Goal: Task Accomplishment & Management: Use online tool/utility

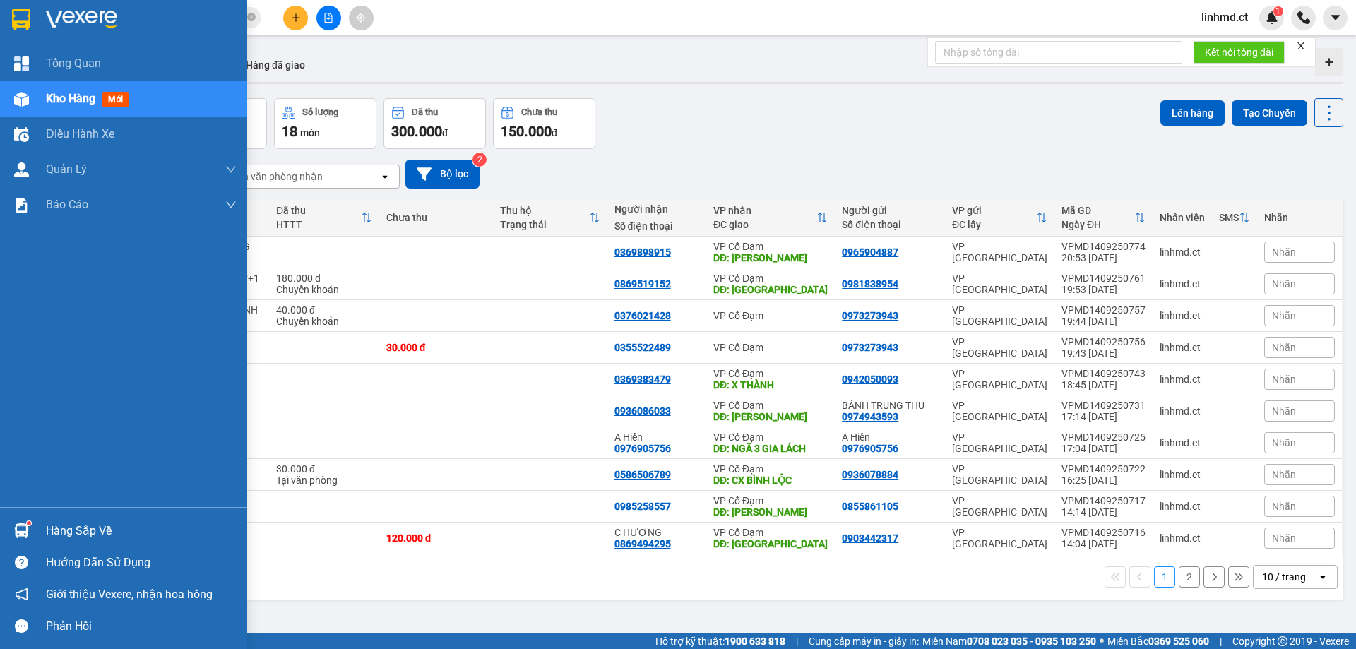
click at [37, 105] on div "Kho hàng mới" at bounding box center [123, 98] width 247 height 35
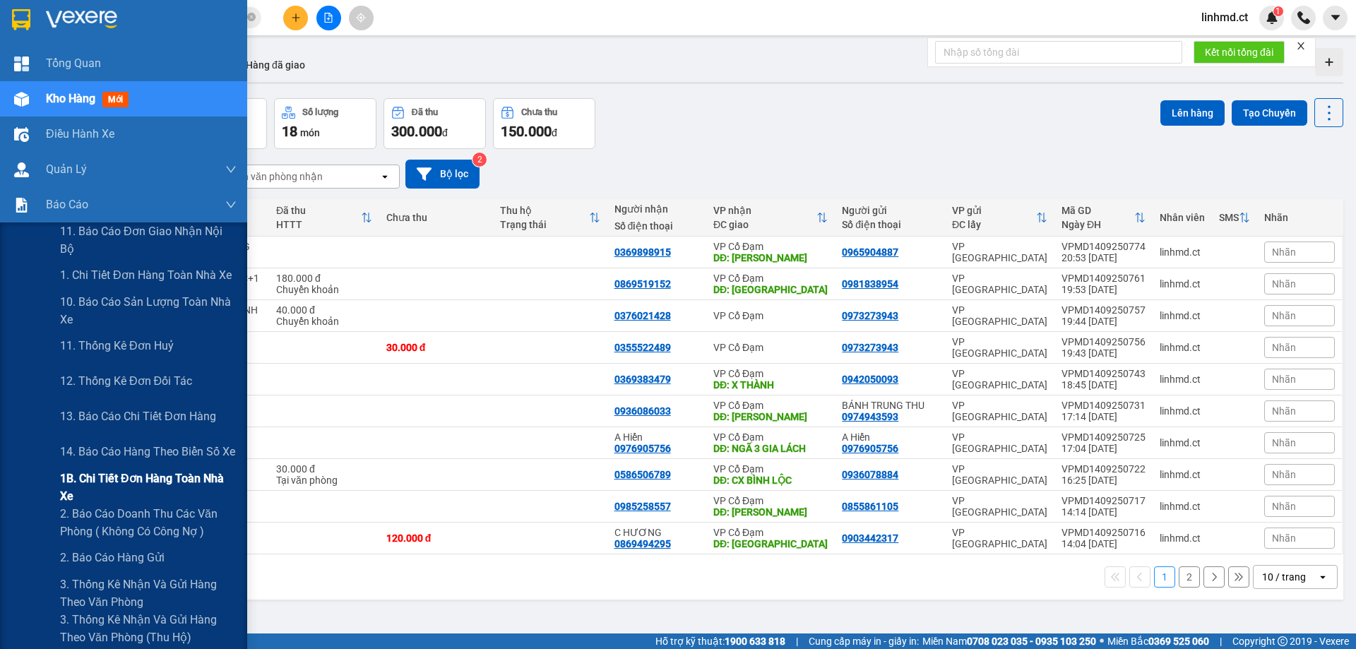
click at [88, 492] on span "1B. Chi tiết đơn hàng toàn nhà xe" at bounding box center [148, 487] width 177 height 35
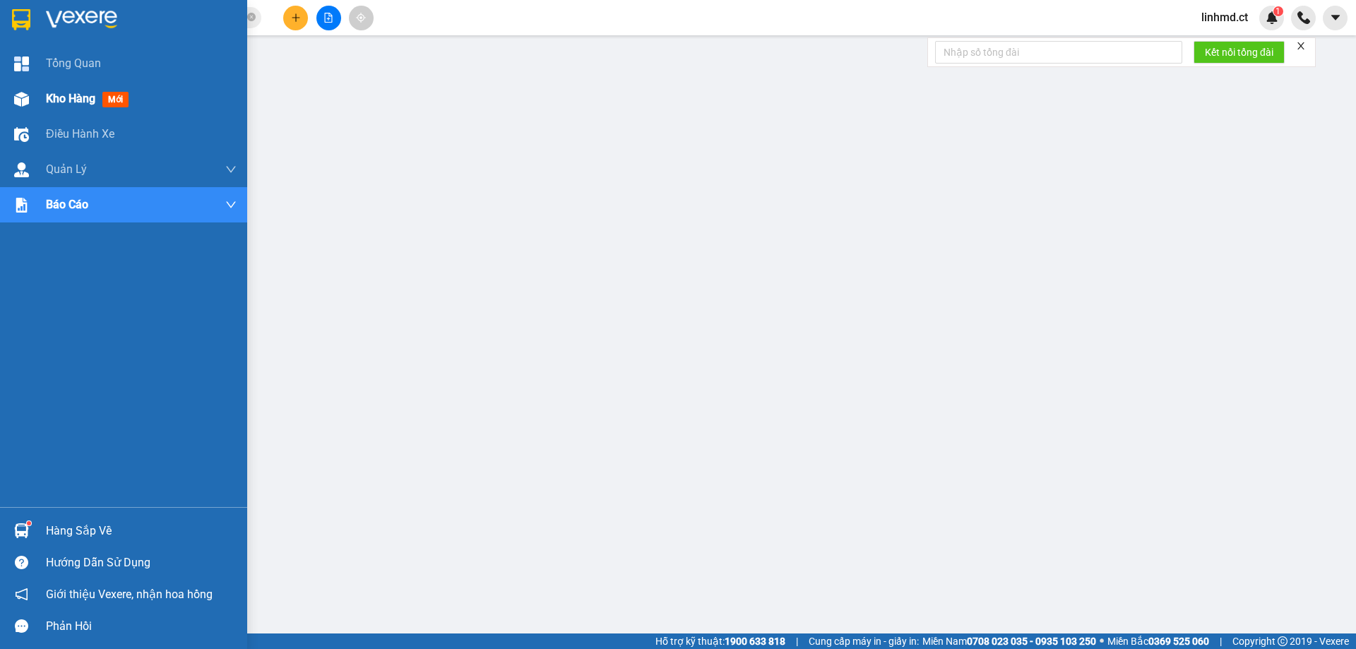
click at [28, 104] on img at bounding box center [21, 99] width 15 height 15
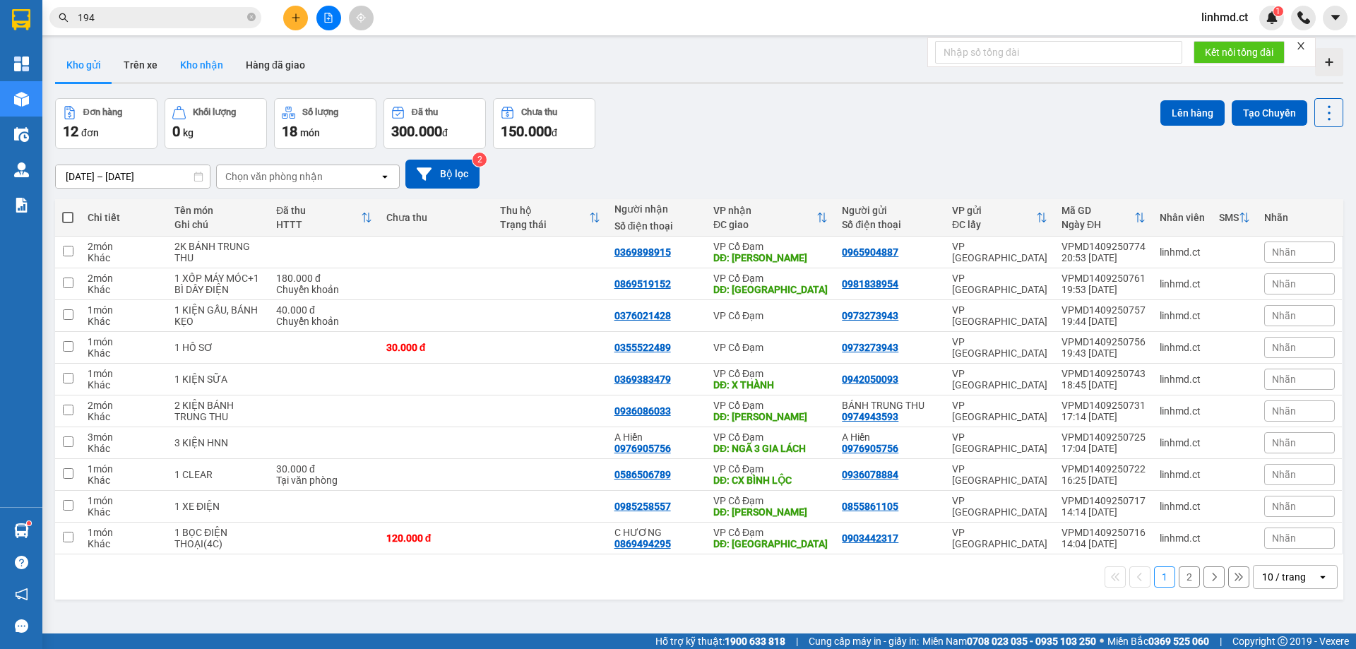
click at [215, 70] on button "Kho nhận" at bounding box center [202, 65] width 66 height 34
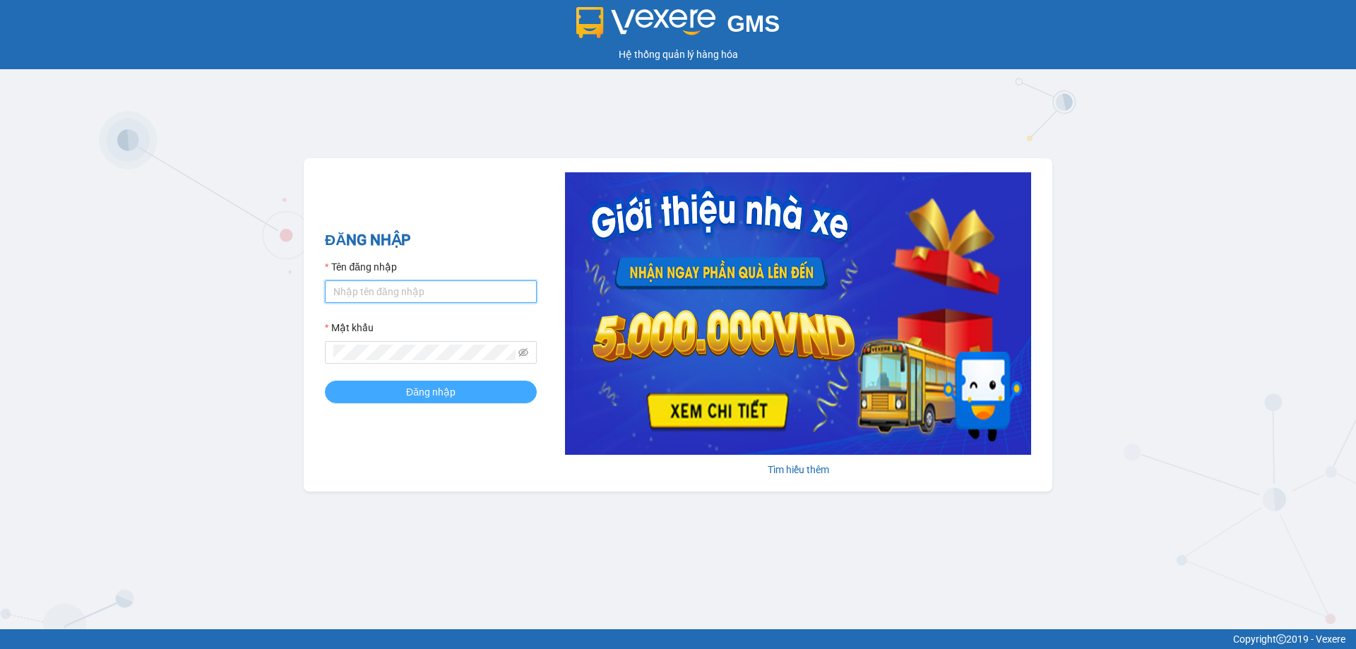
type input "linhmd.ct"
click at [405, 390] on button "Đăng nhập" at bounding box center [431, 392] width 212 height 23
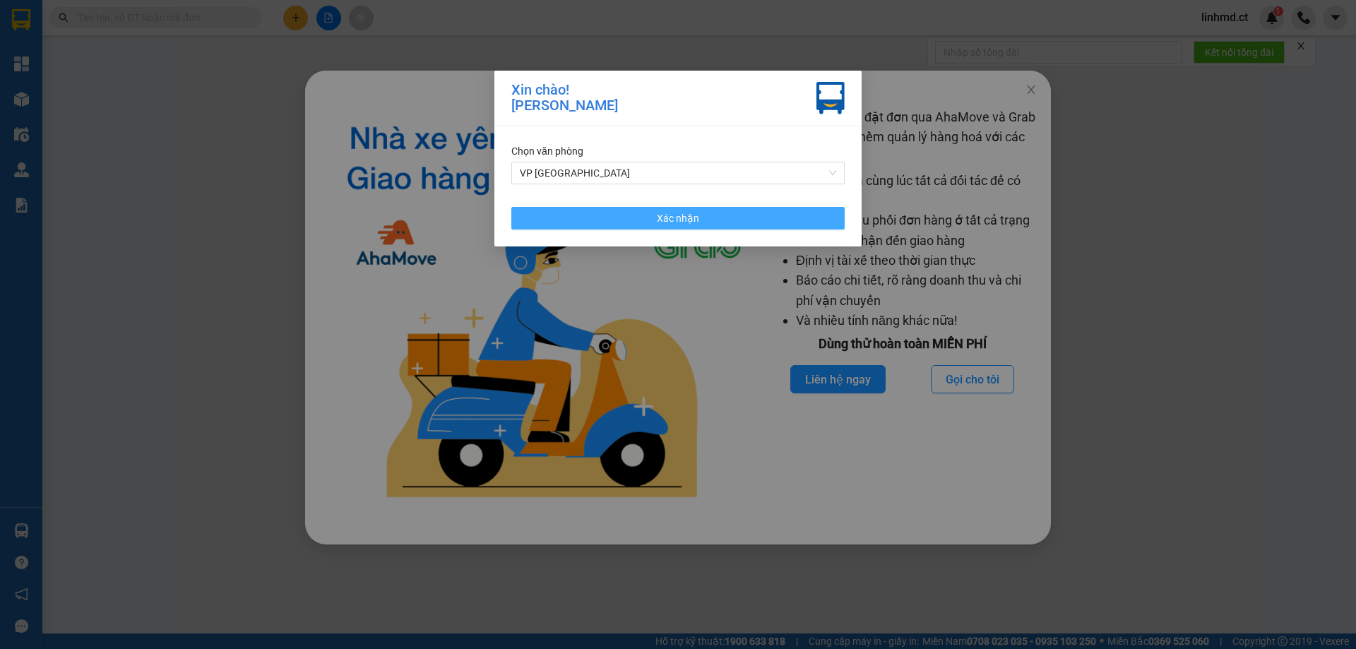
drag, startPoint x: 707, startPoint y: 218, endPoint x: 1024, endPoint y: 115, distance: 333.5
click at [707, 220] on button "Xác nhận" at bounding box center [677, 218] width 333 height 23
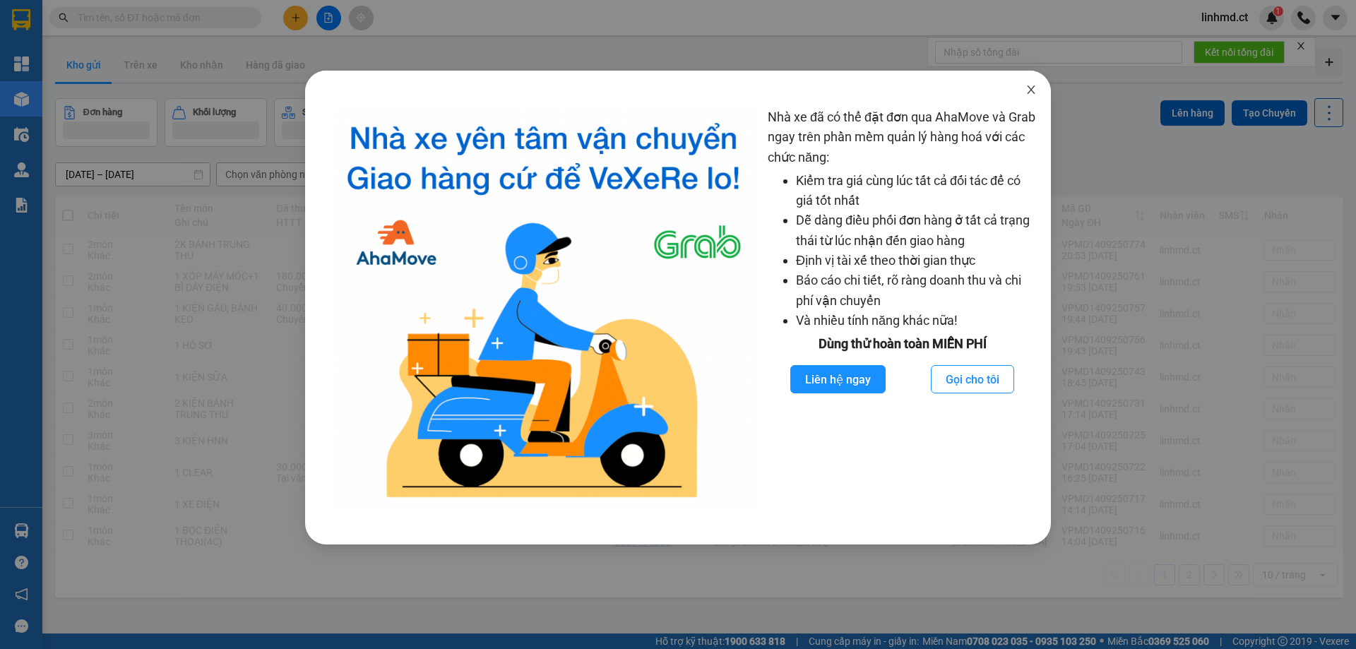
click at [1031, 89] on icon "close" at bounding box center [1031, 89] width 8 height 8
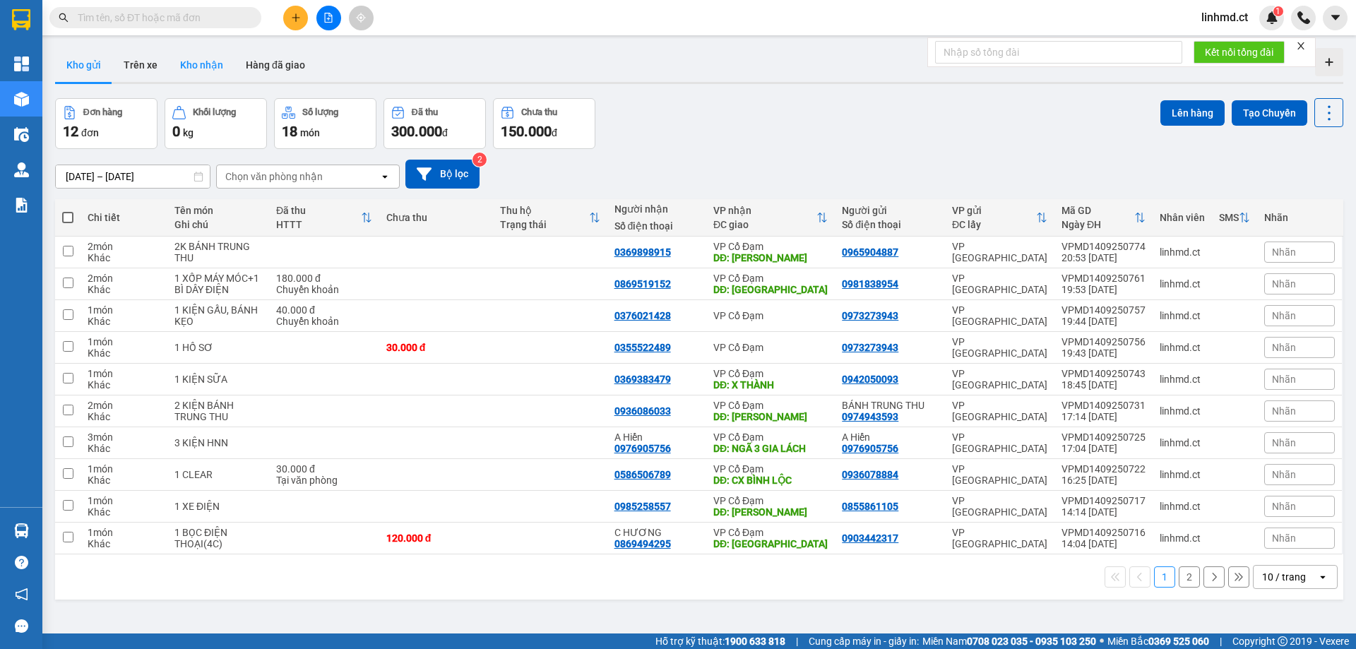
click at [198, 67] on button "Kho nhận" at bounding box center [202, 65] width 66 height 34
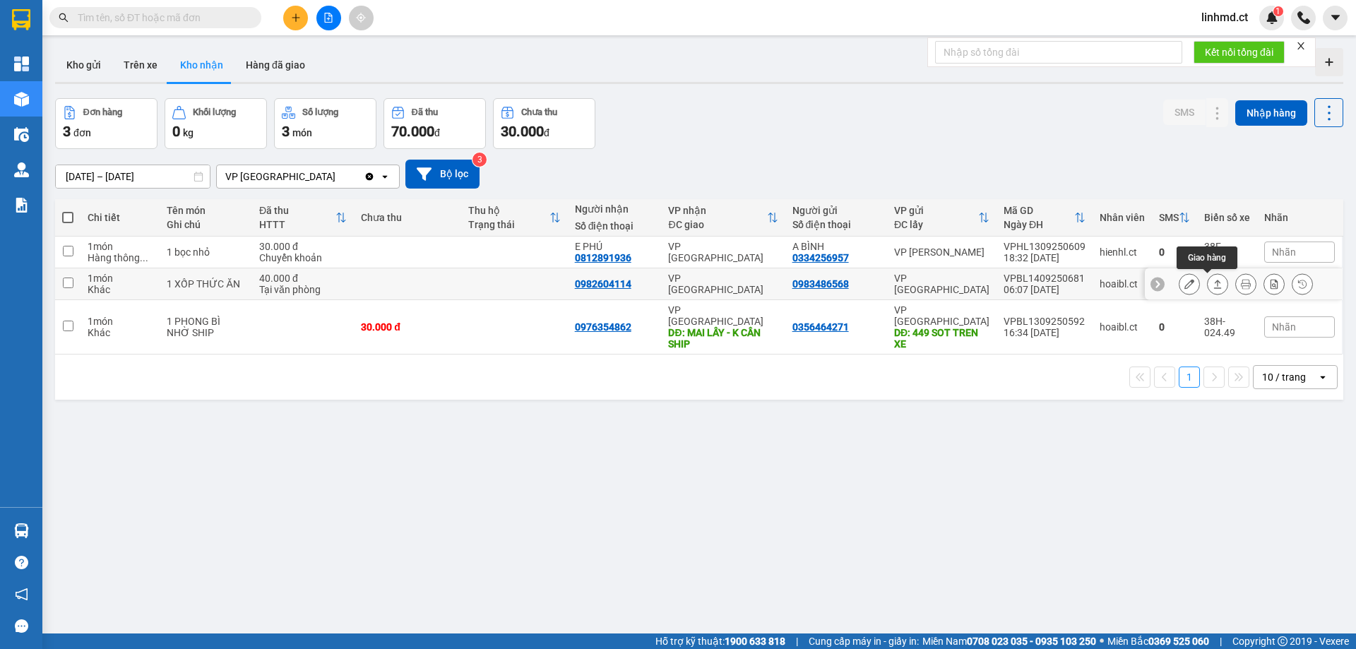
click at [1213, 282] on icon at bounding box center [1218, 284] width 10 height 10
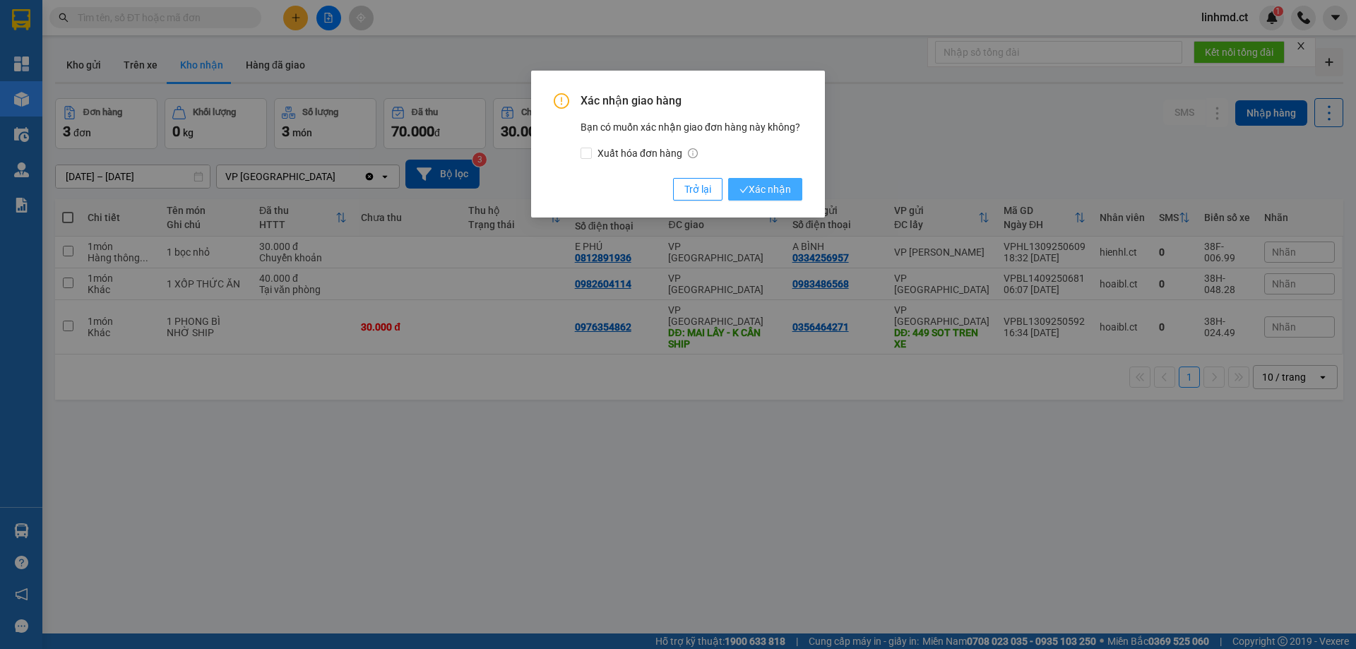
click at [771, 184] on span "Xác nhận" at bounding box center [766, 190] width 52 height 16
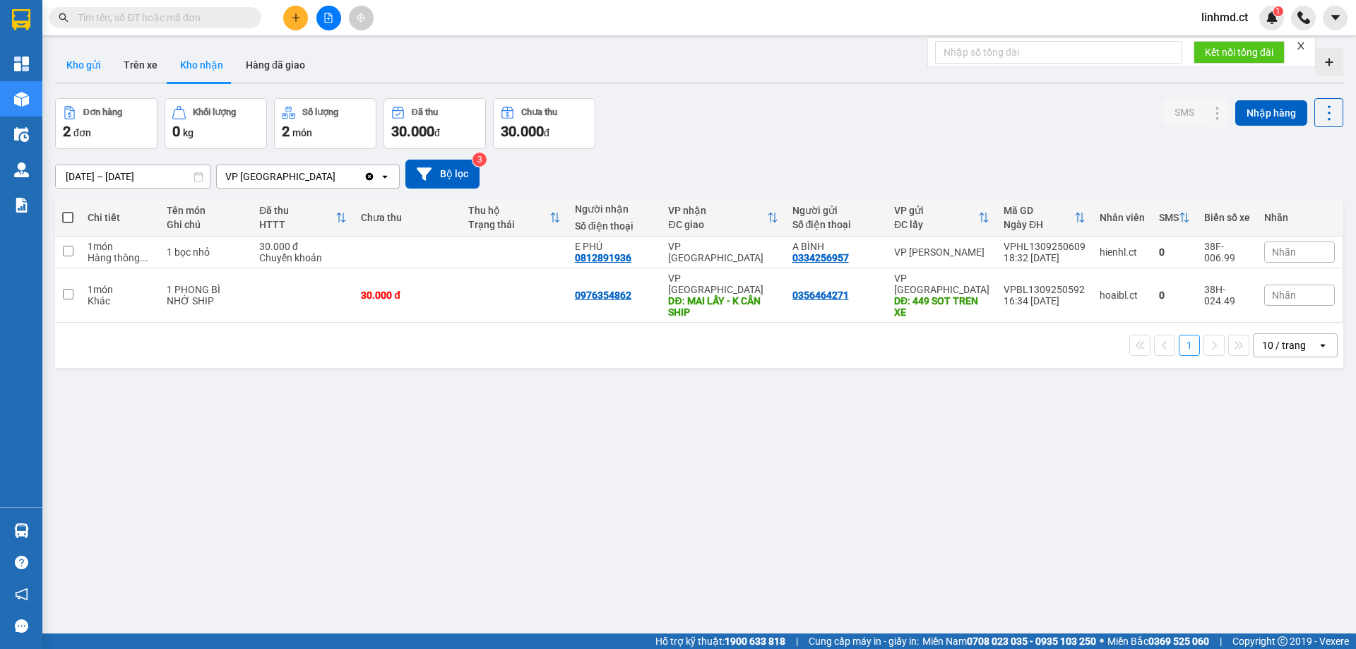
click at [83, 55] on button "Kho gửi" at bounding box center [83, 65] width 57 height 34
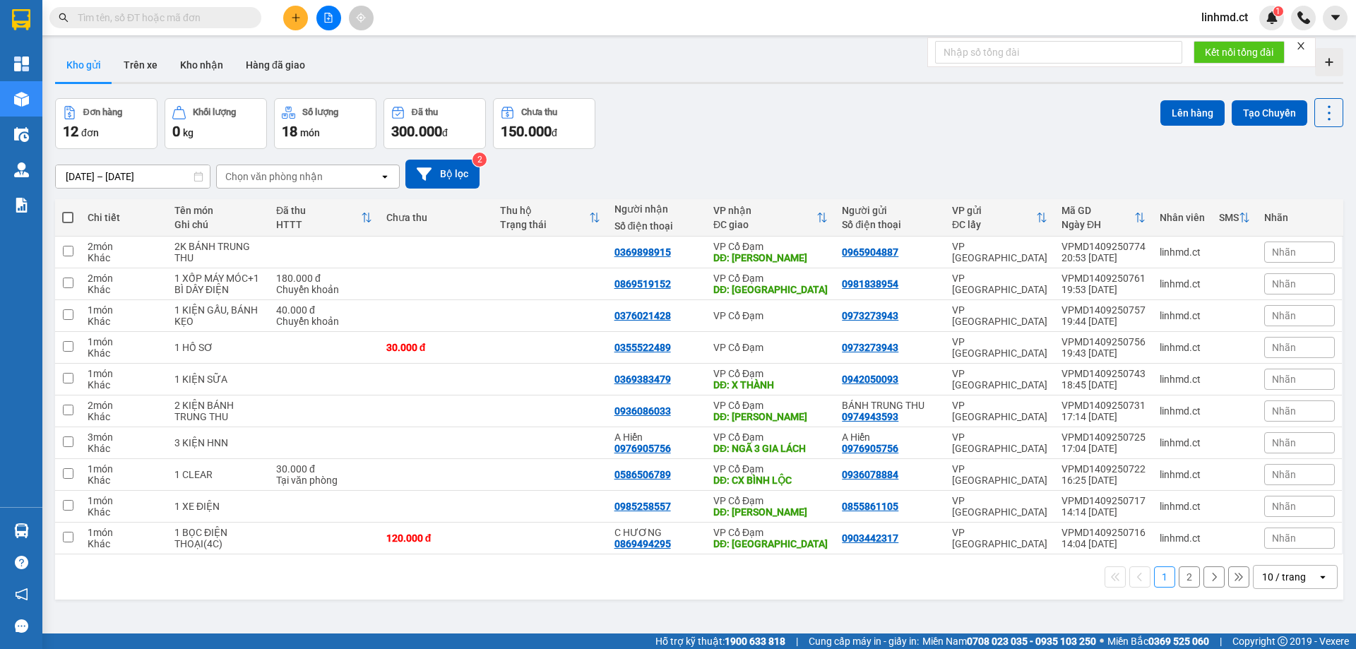
click at [70, 215] on span at bounding box center [67, 217] width 11 height 11
click at [68, 211] on input "checkbox" at bounding box center [68, 211] width 0 height 0
checkbox input "true"
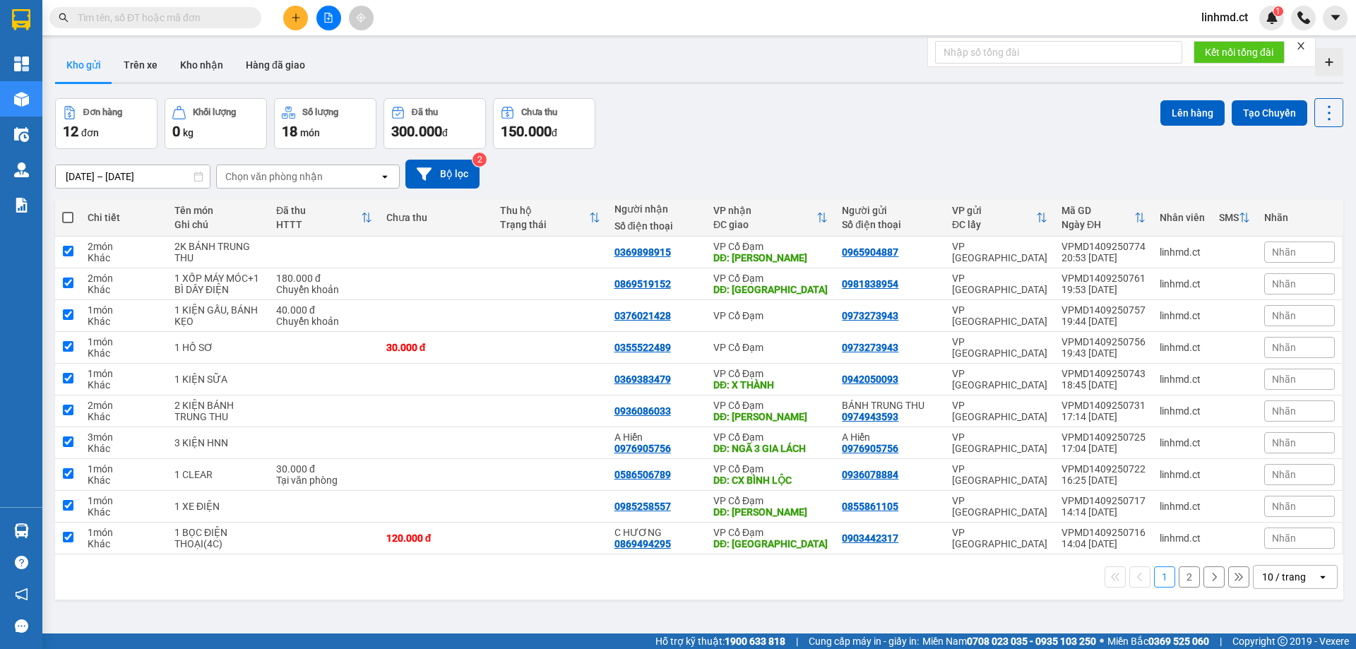
checkbox input "true"
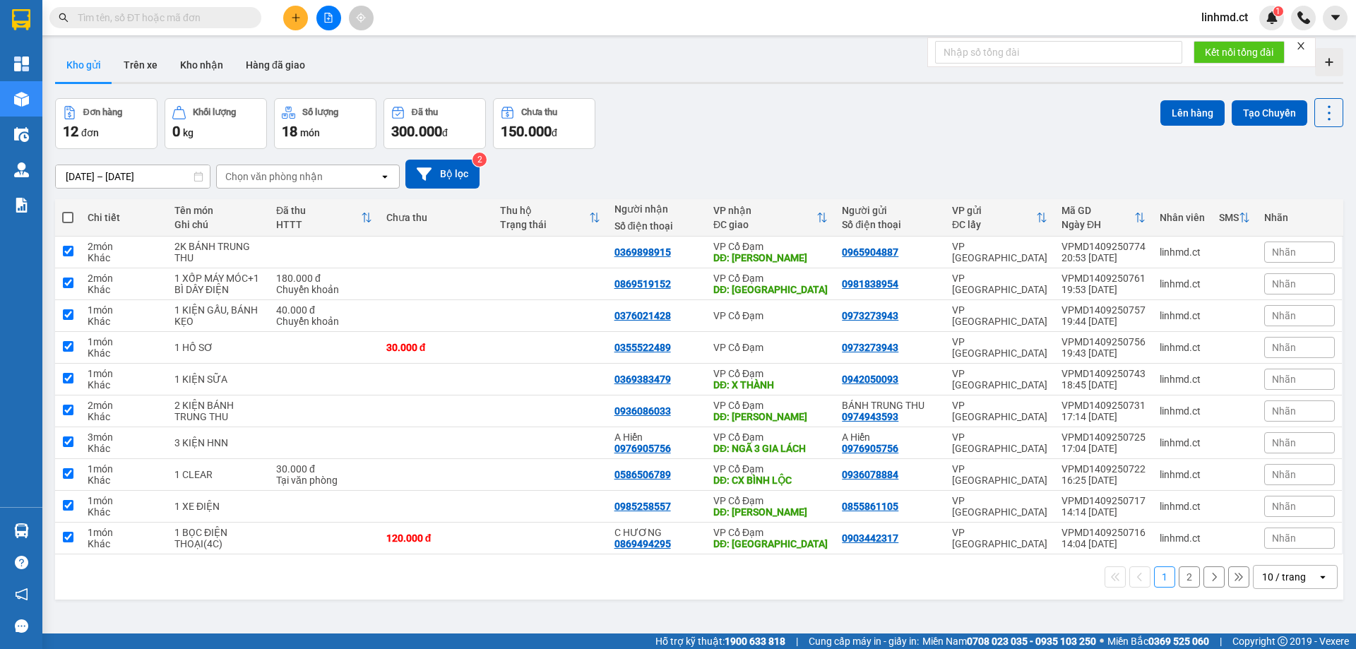
checkbox input "true"
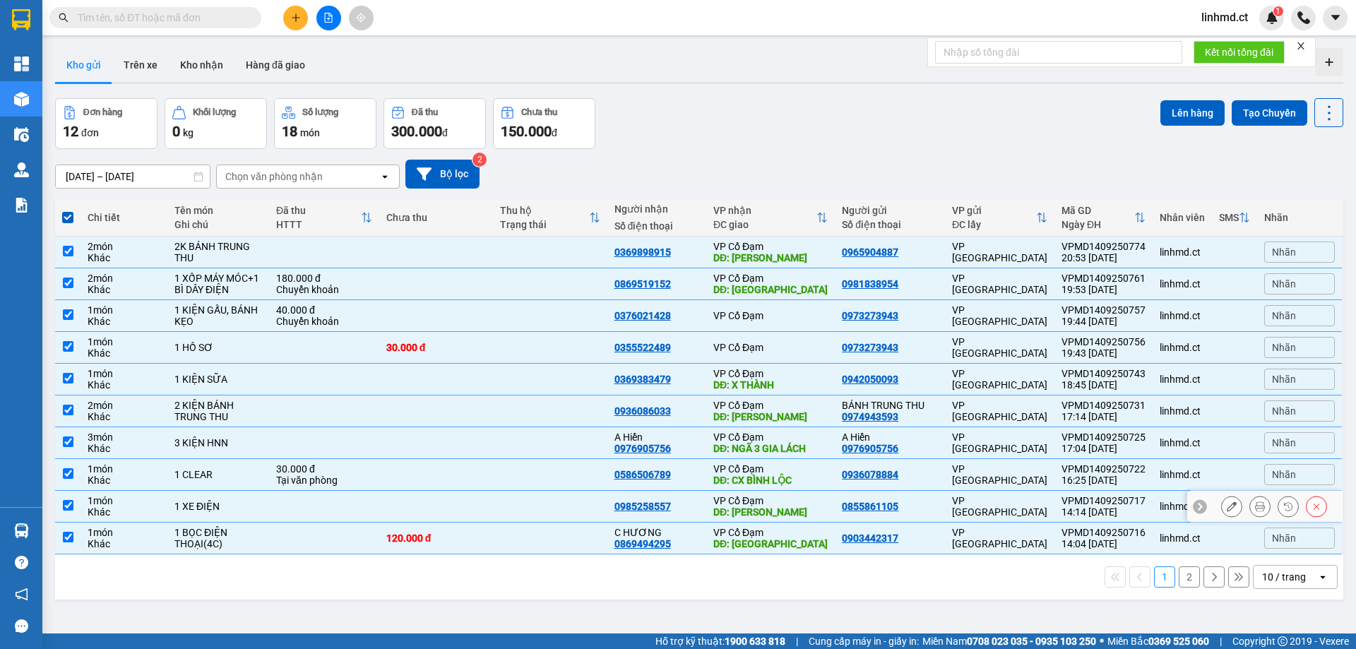
click at [67, 502] on input "checkbox" at bounding box center [68, 505] width 11 height 11
checkbox input "false"
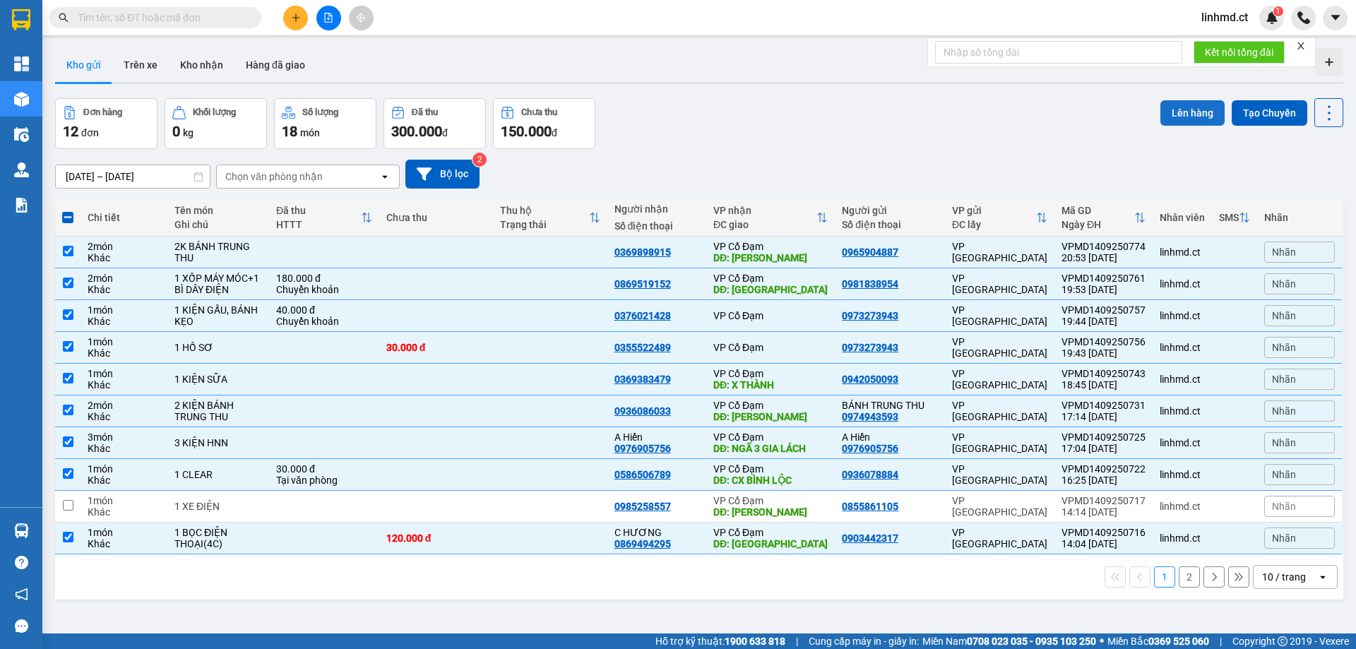
click at [1183, 122] on button "Lên hàng" at bounding box center [1193, 112] width 64 height 25
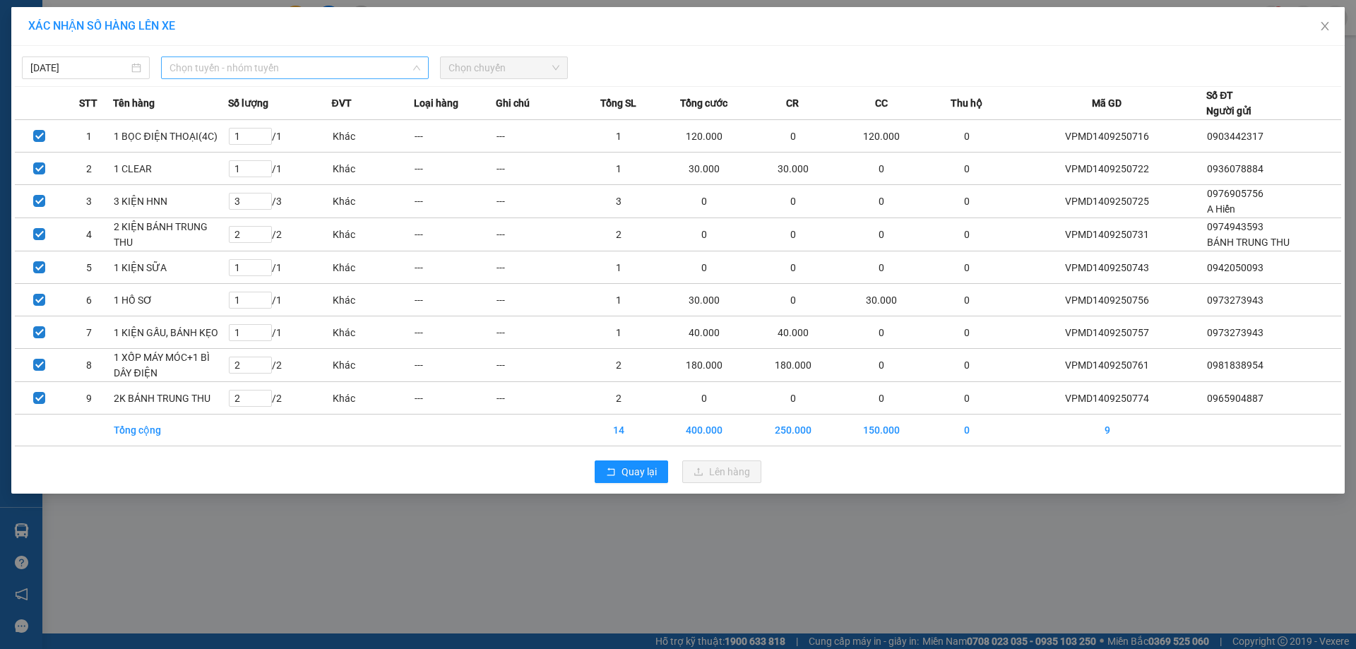
click at [326, 73] on span "Chọn tuyến - nhóm tuyến" at bounding box center [295, 67] width 251 height 21
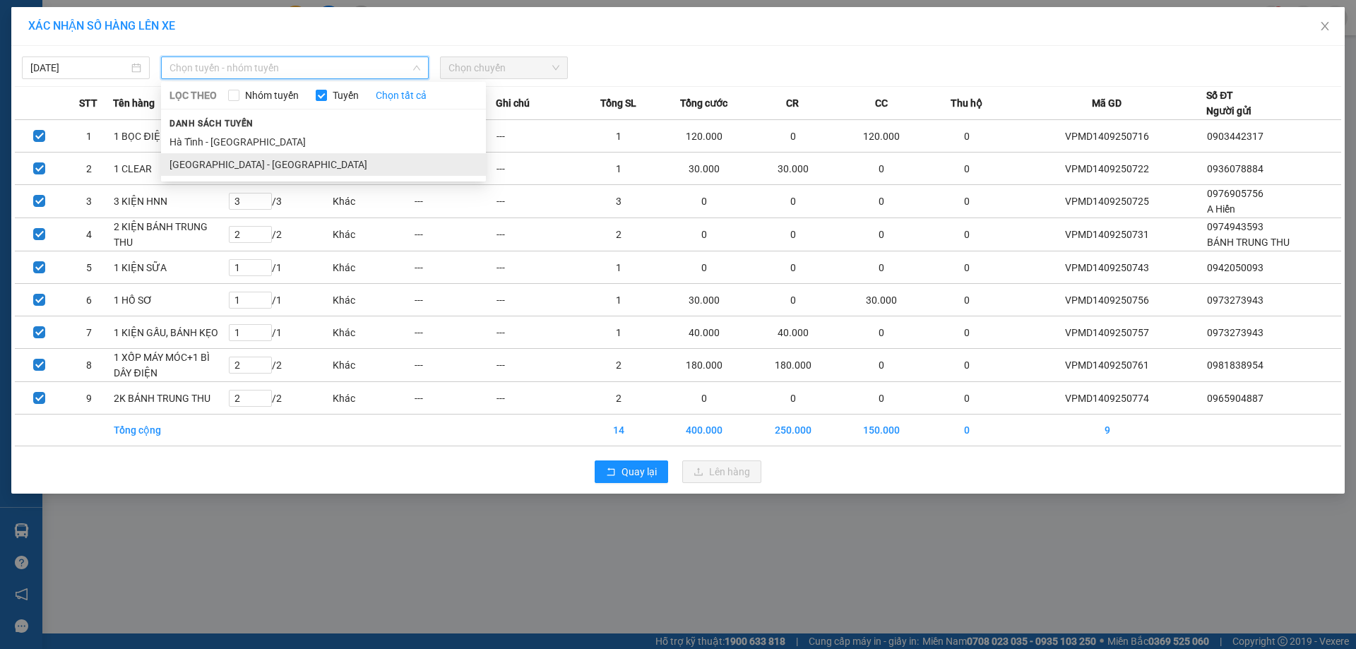
click at [305, 171] on li "[GEOGRAPHIC_DATA] - [GEOGRAPHIC_DATA]" at bounding box center [323, 164] width 325 height 23
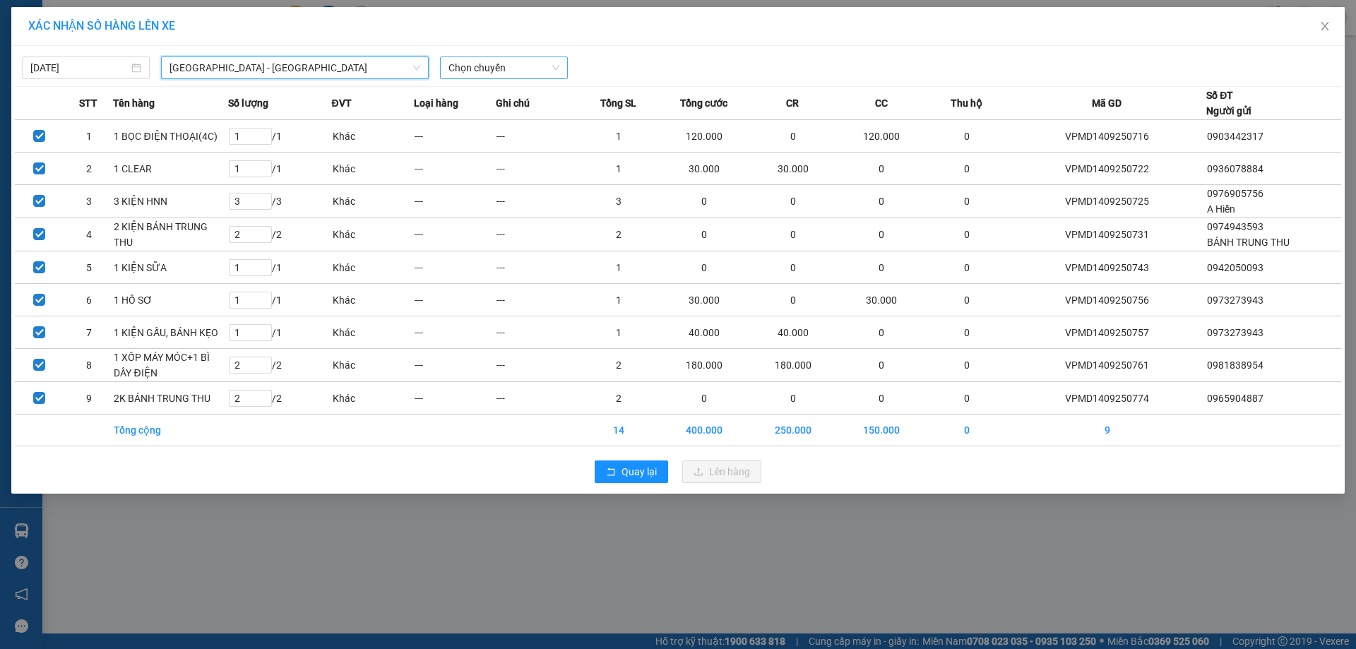
click at [523, 70] on span "Chọn chuyến" at bounding box center [504, 67] width 111 height 21
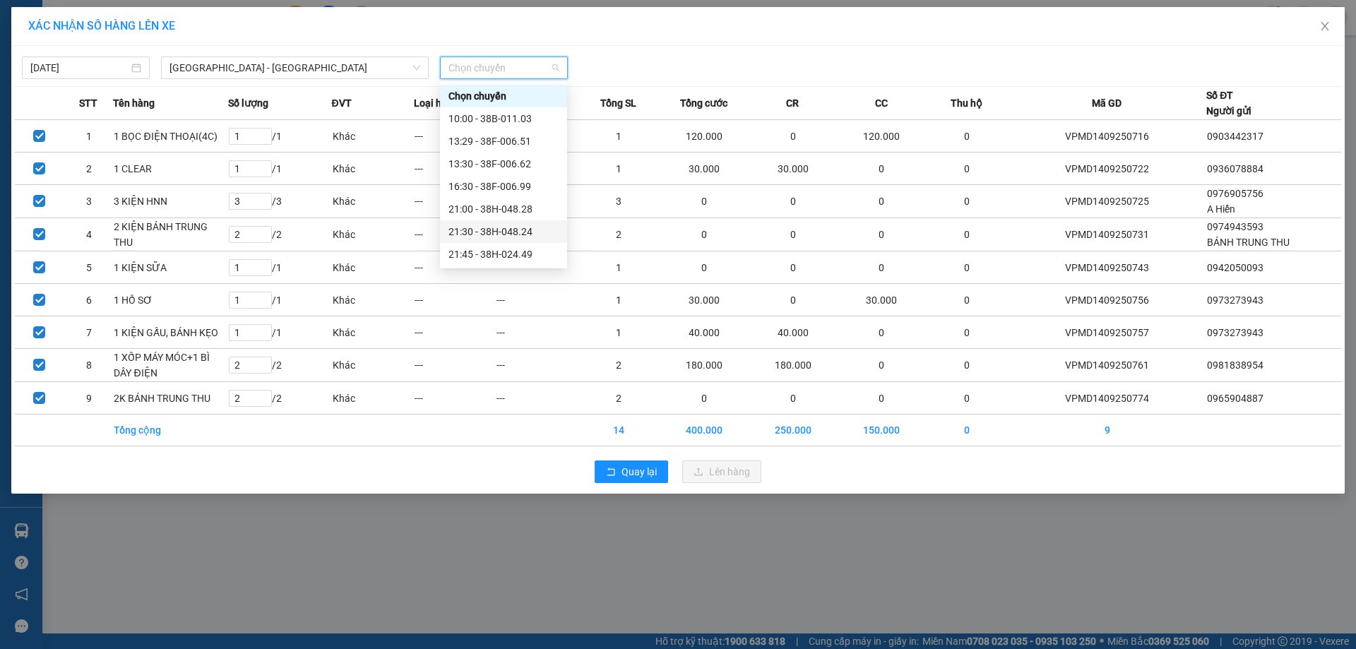
click at [495, 233] on div "21:30 - 38H-048.24" at bounding box center [504, 232] width 110 height 16
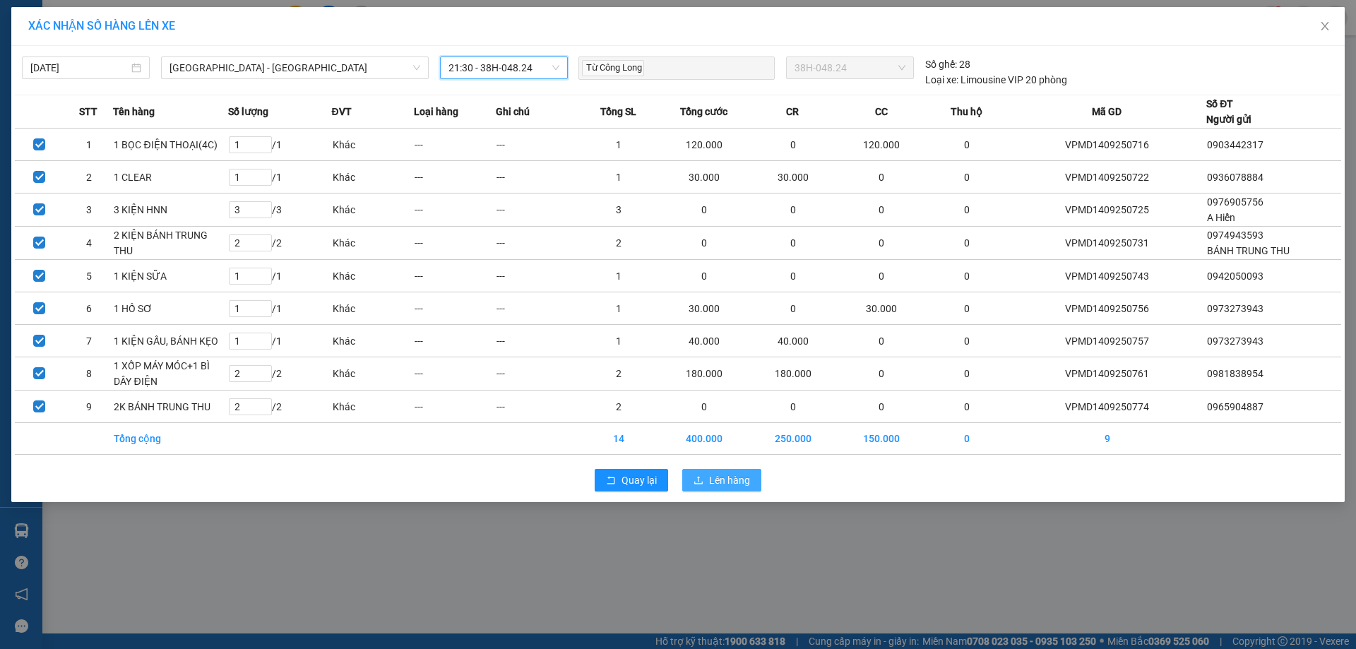
click at [721, 483] on span "Lên hàng" at bounding box center [729, 481] width 41 height 16
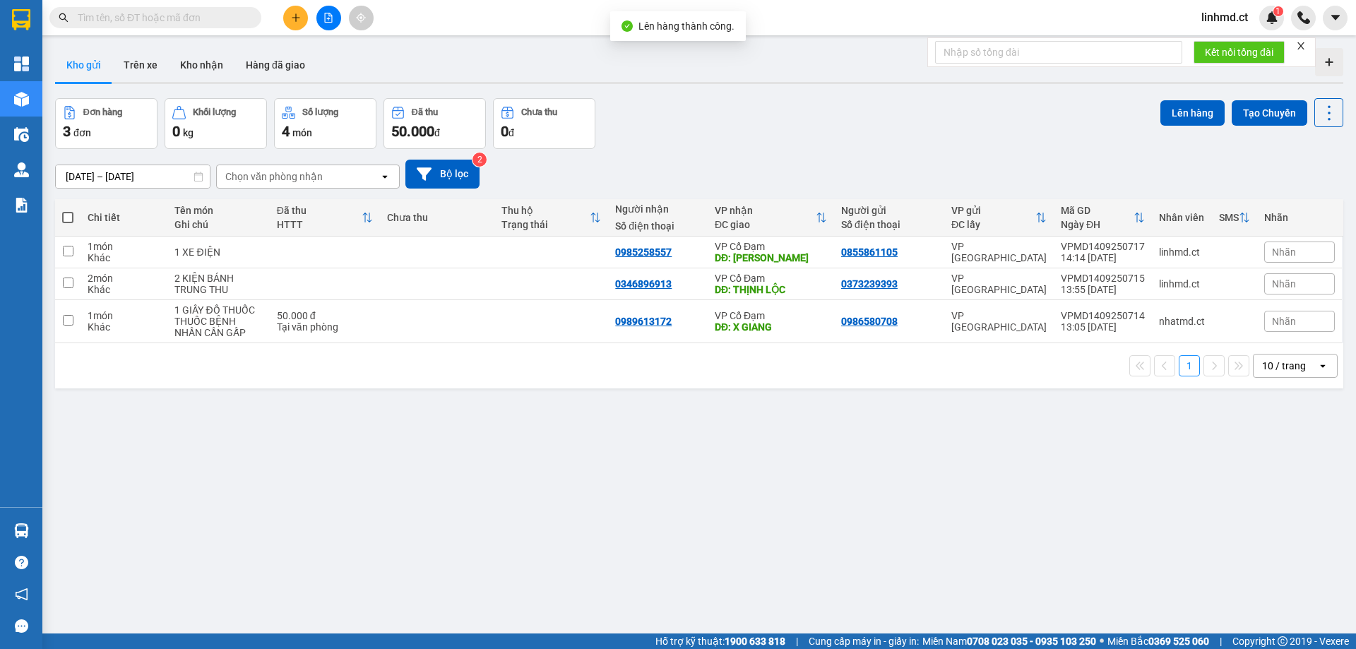
click at [68, 220] on span at bounding box center [67, 217] width 11 height 11
click at [68, 211] on input "checkbox" at bounding box center [68, 211] width 0 height 0
checkbox input "true"
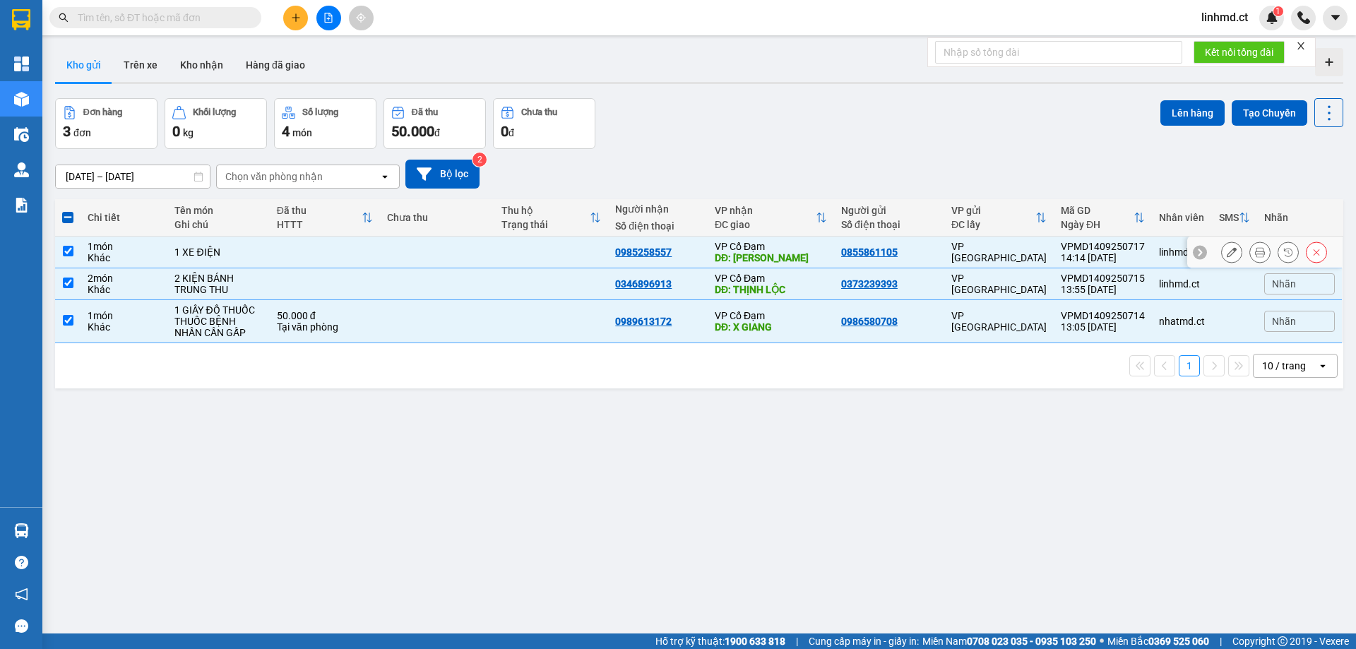
click at [74, 249] on td at bounding box center [67, 253] width 25 height 32
checkbox input "false"
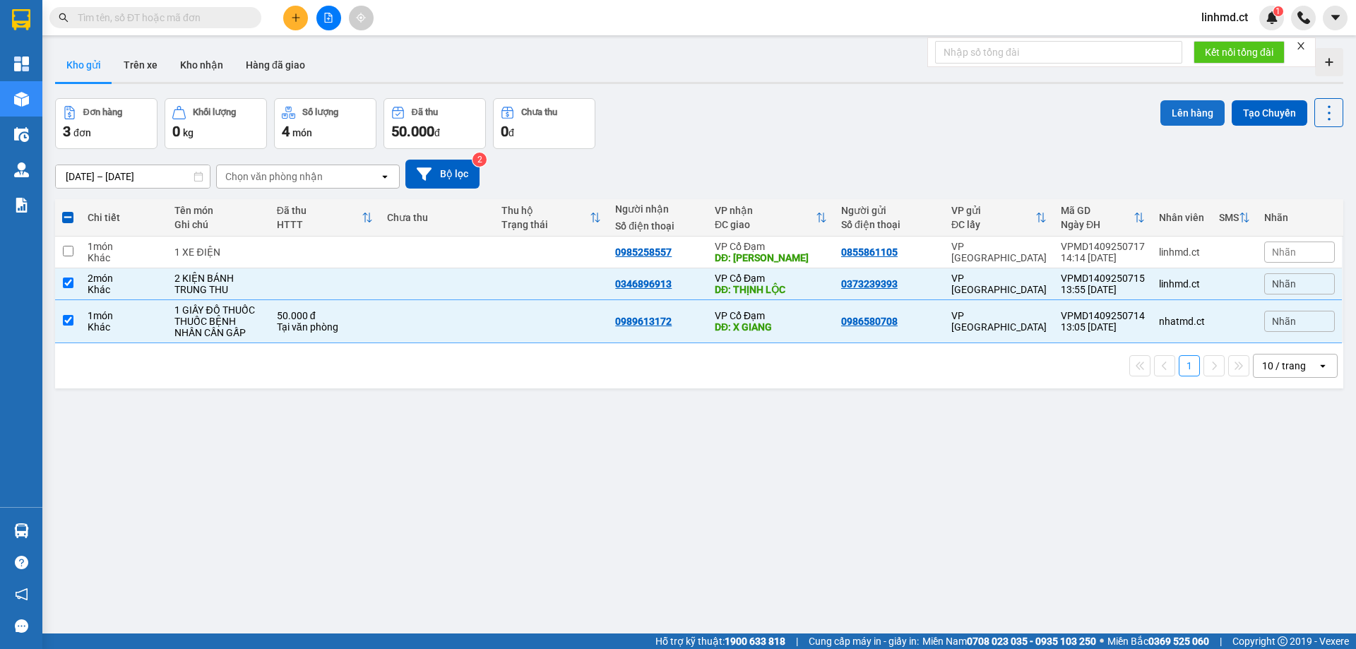
click at [1173, 112] on button "Lên hàng" at bounding box center [1193, 112] width 64 height 25
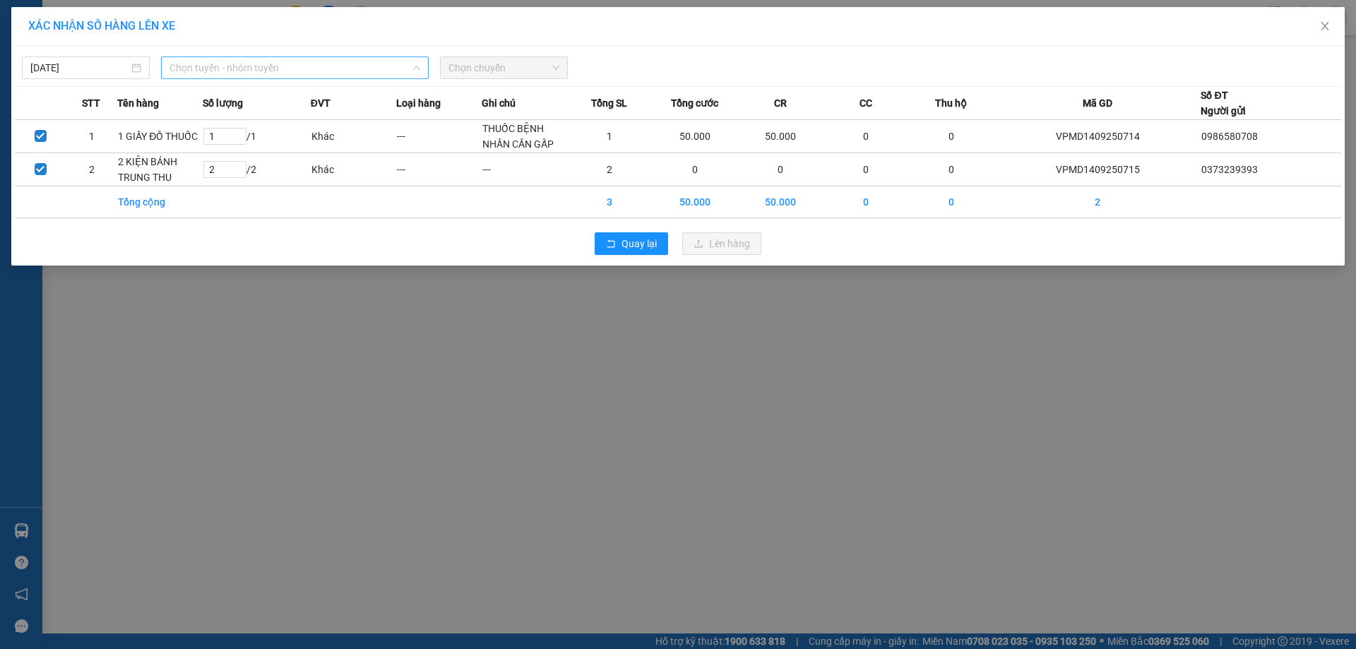
click at [345, 69] on span "Chọn tuyến - nhóm tuyến" at bounding box center [295, 67] width 251 height 21
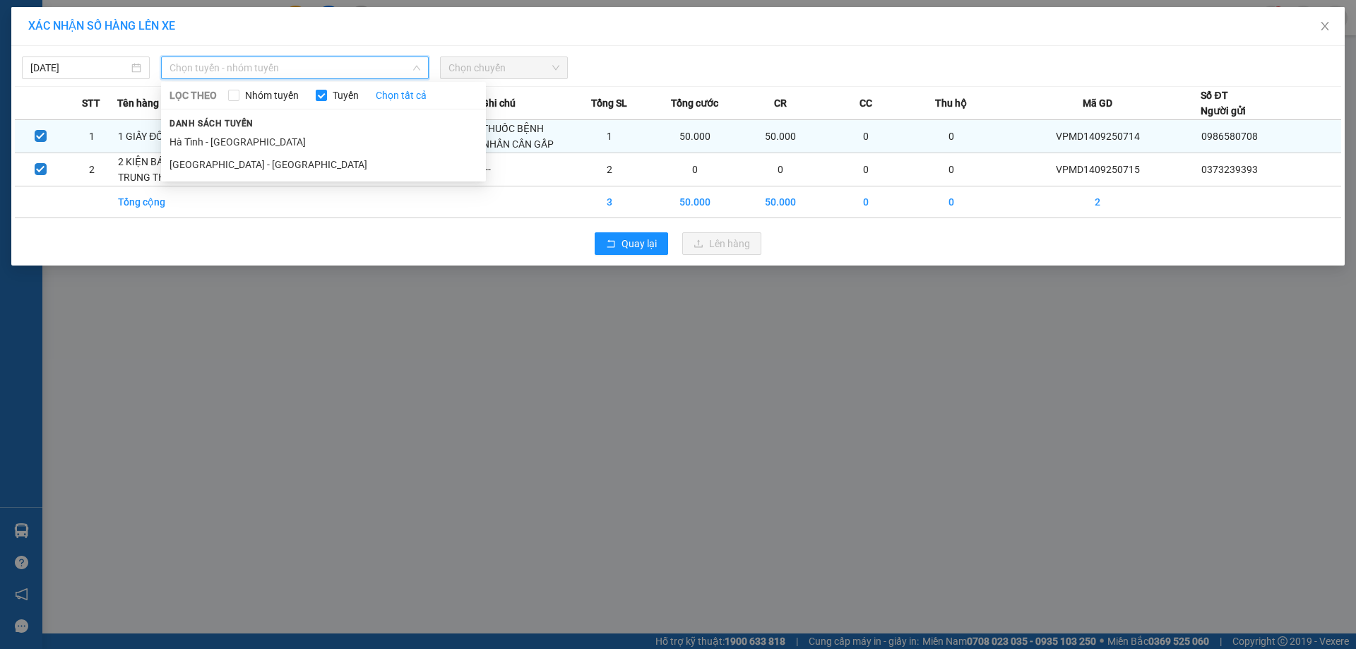
drag, startPoint x: 340, startPoint y: 163, endPoint x: 398, endPoint y: 134, distance: 64.8
click at [339, 163] on li "[GEOGRAPHIC_DATA] - [GEOGRAPHIC_DATA]" at bounding box center [323, 164] width 325 height 23
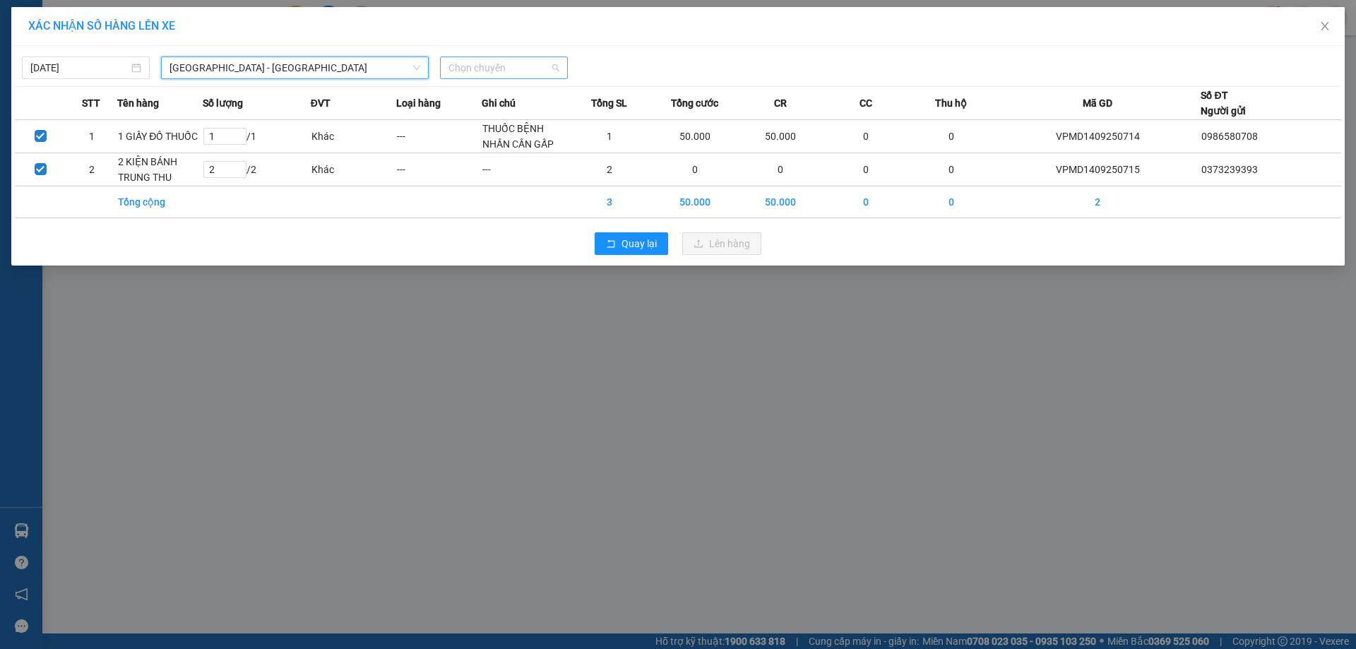
click at [499, 73] on span "Chọn chuyến" at bounding box center [504, 67] width 111 height 21
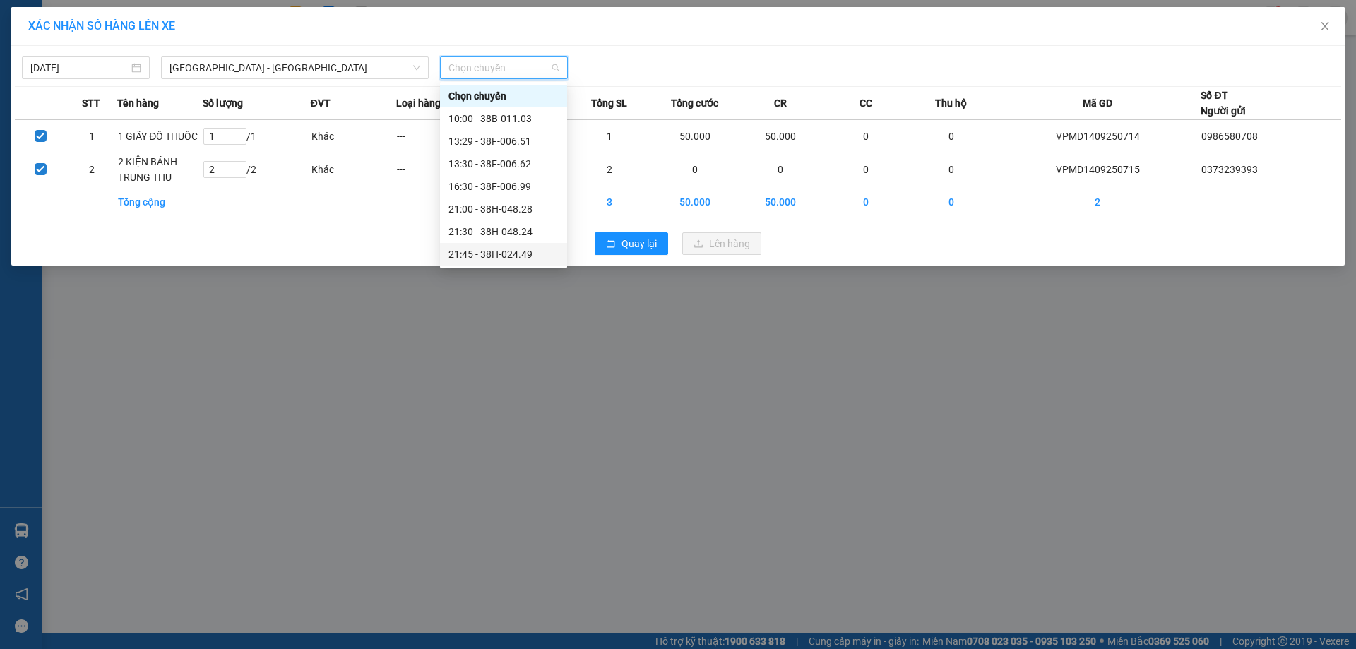
click at [501, 250] on div "21:45 - 38H-024.49" at bounding box center [504, 255] width 110 height 16
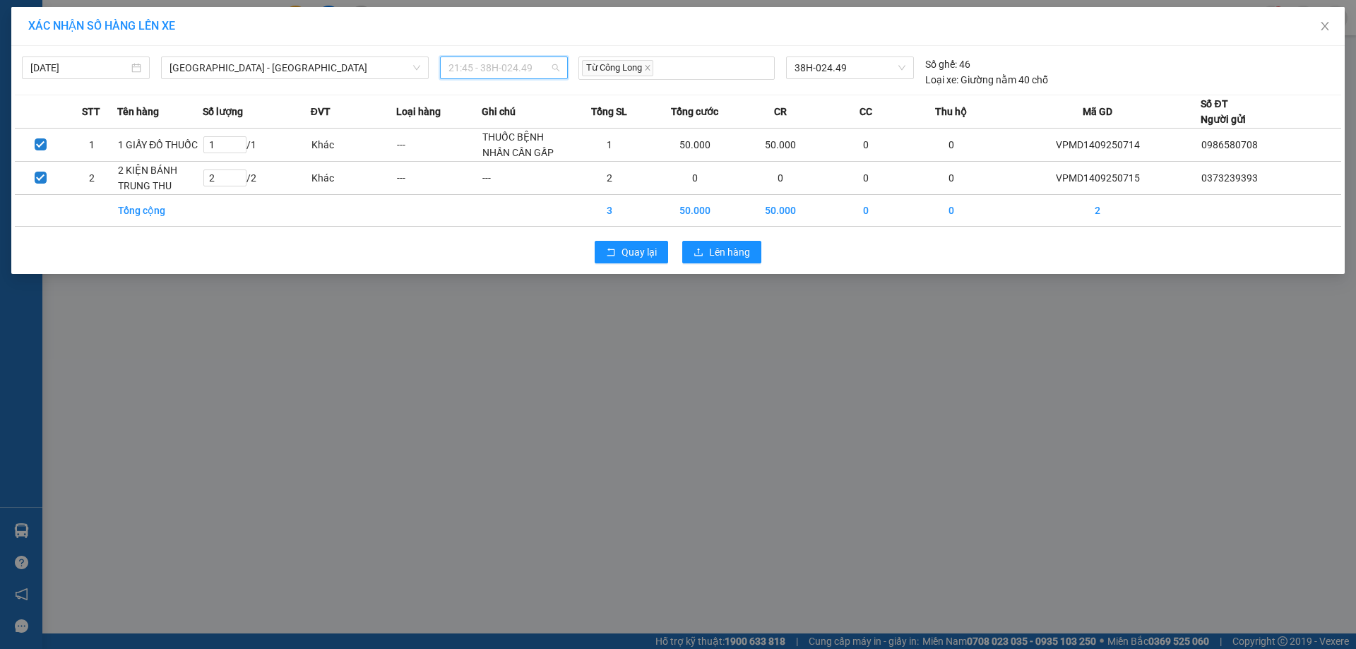
click at [526, 74] on span "21:45 - 38H-024.49" at bounding box center [504, 67] width 111 height 21
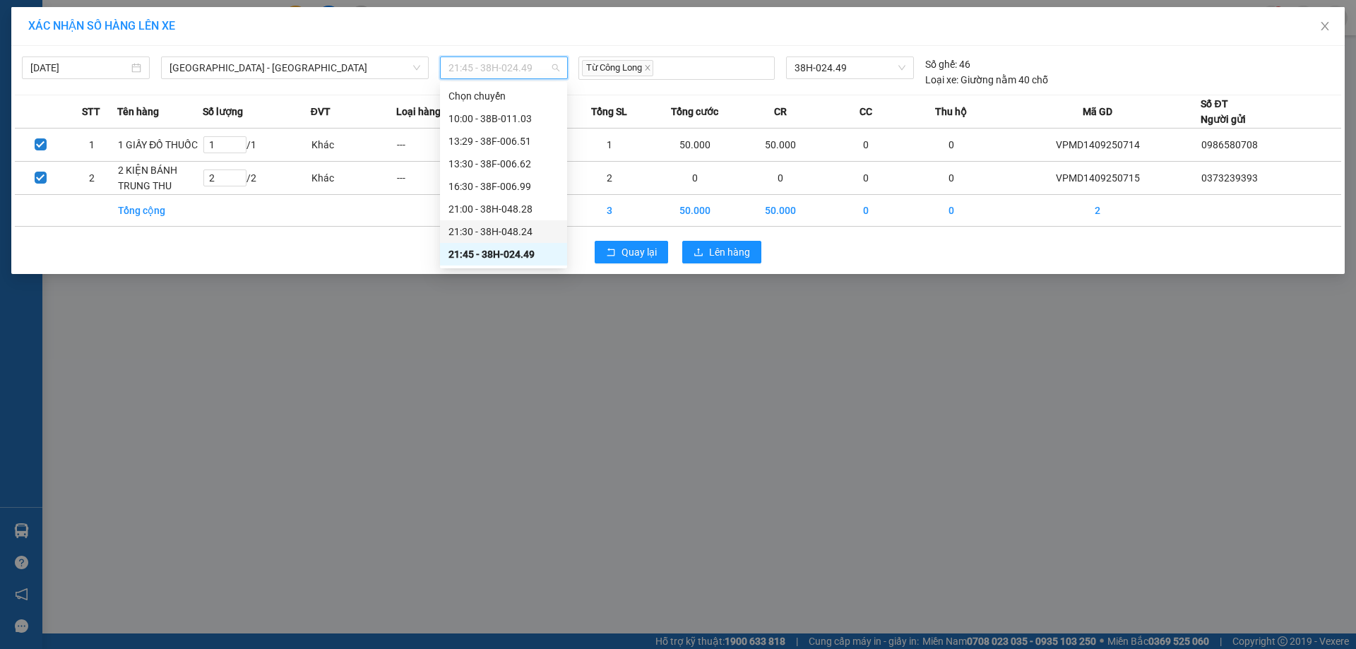
click at [521, 231] on div "21:30 - 38H-048.24" at bounding box center [504, 232] width 110 height 16
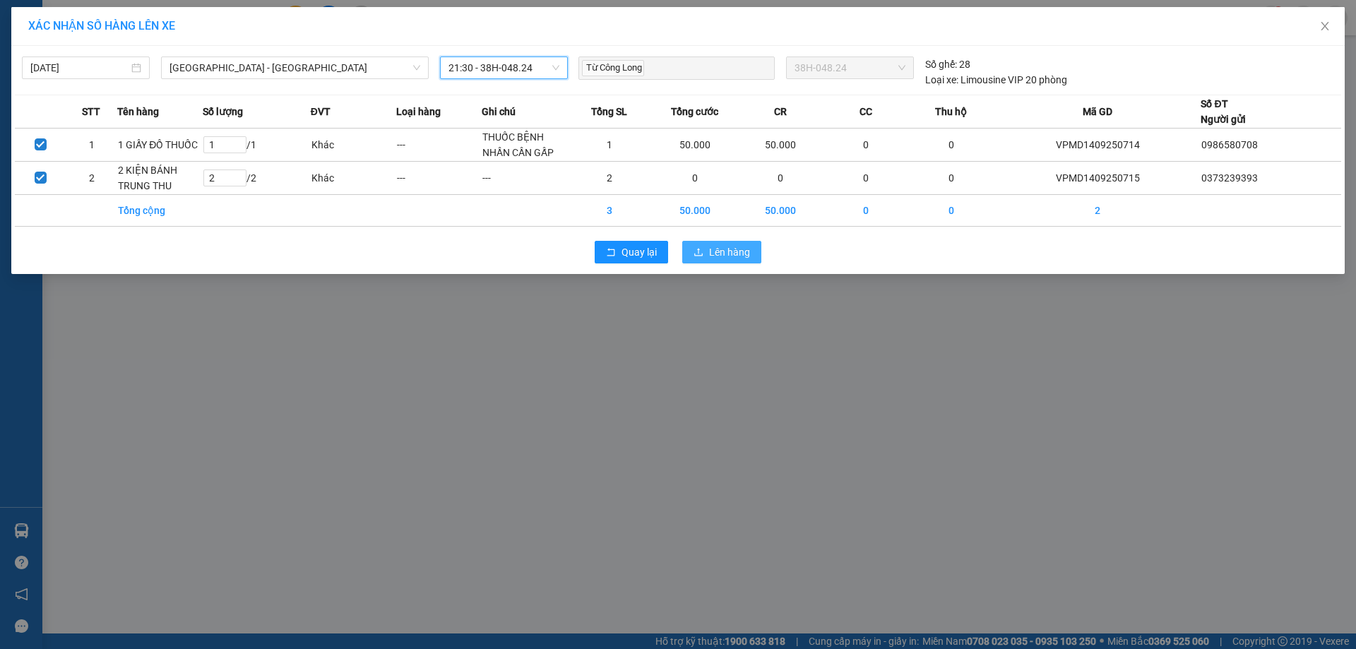
click at [731, 255] on span "Lên hàng" at bounding box center [729, 252] width 41 height 16
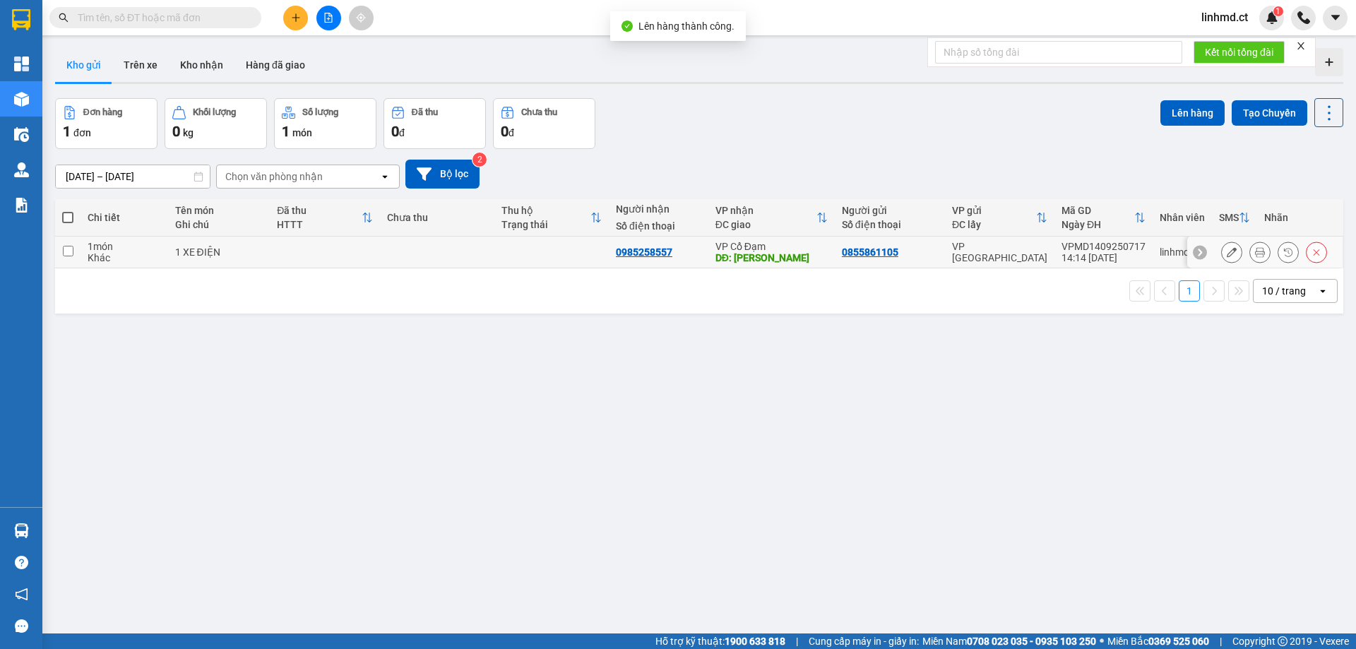
click at [70, 249] on input "checkbox" at bounding box center [68, 251] width 11 height 11
checkbox input "true"
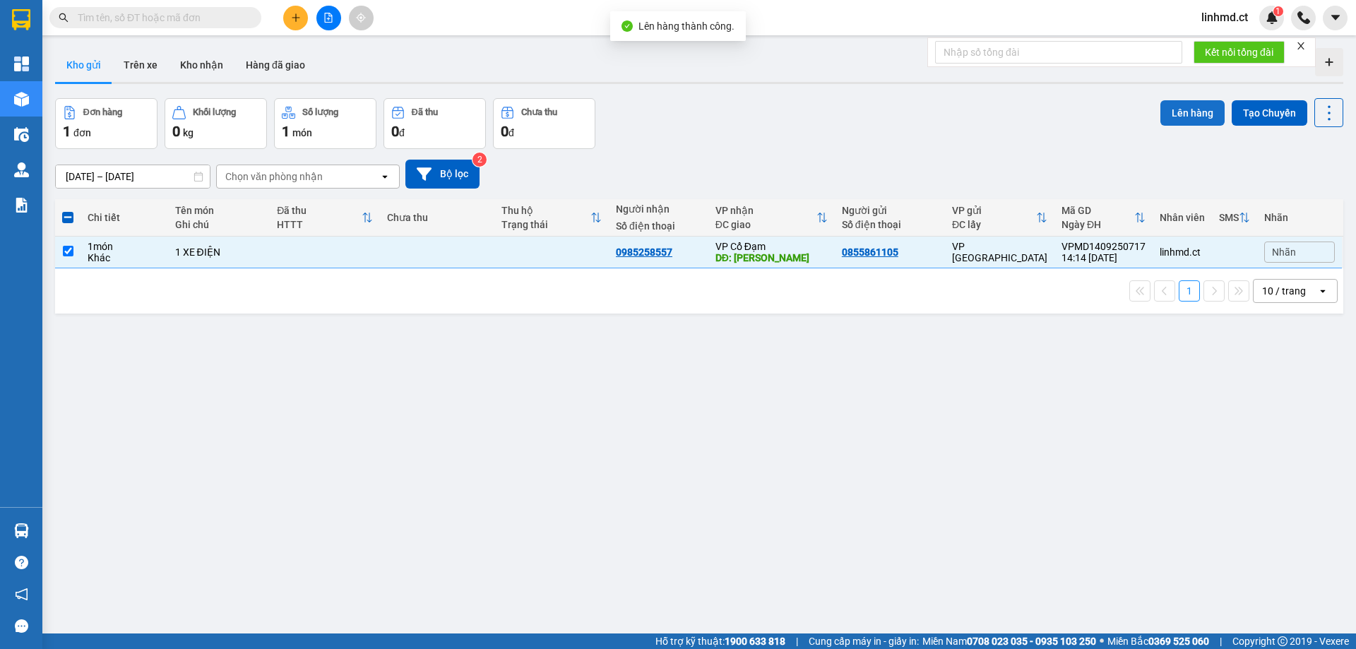
click at [1185, 118] on button "Lên hàng" at bounding box center [1193, 112] width 64 height 25
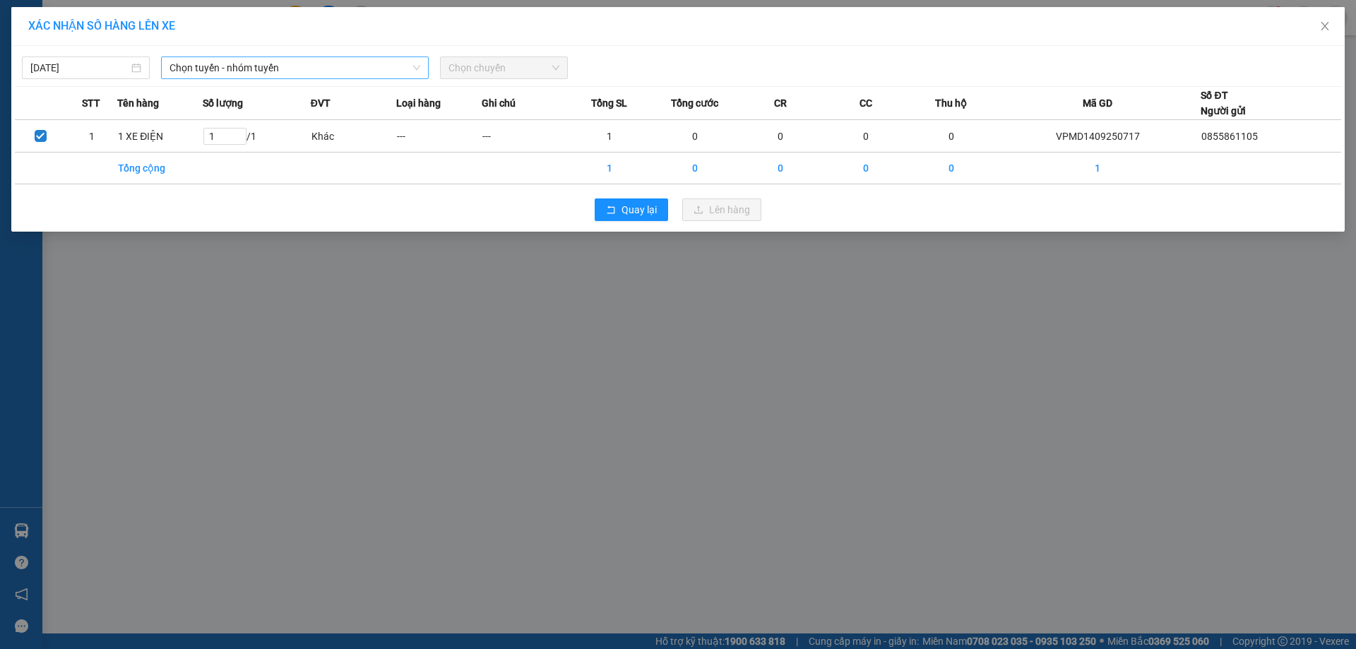
click at [390, 64] on span "Chọn tuyến - nhóm tuyến" at bounding box center [295, 67] width 251 height 21
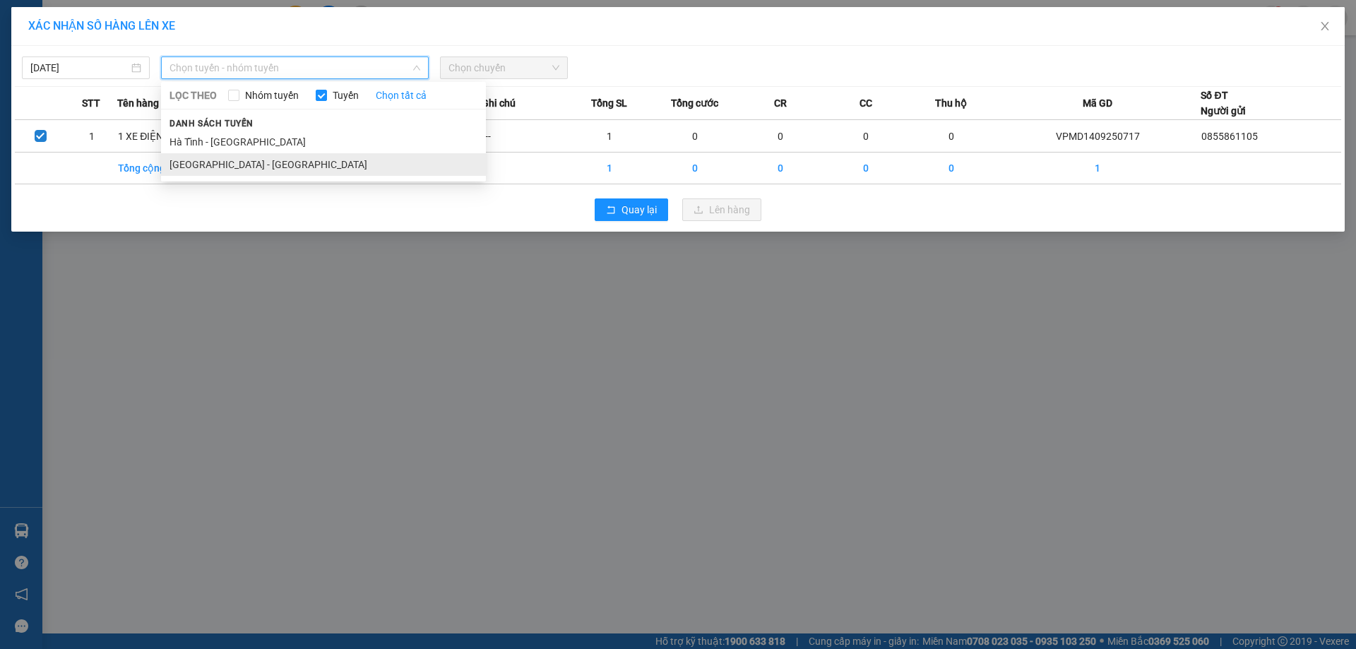
click at [295, 165] on li "[GEOGRAPHIC_DATA] - [GEOGRAPHIC_DATA]" at bounding box center [323, 164] width 325 height 23
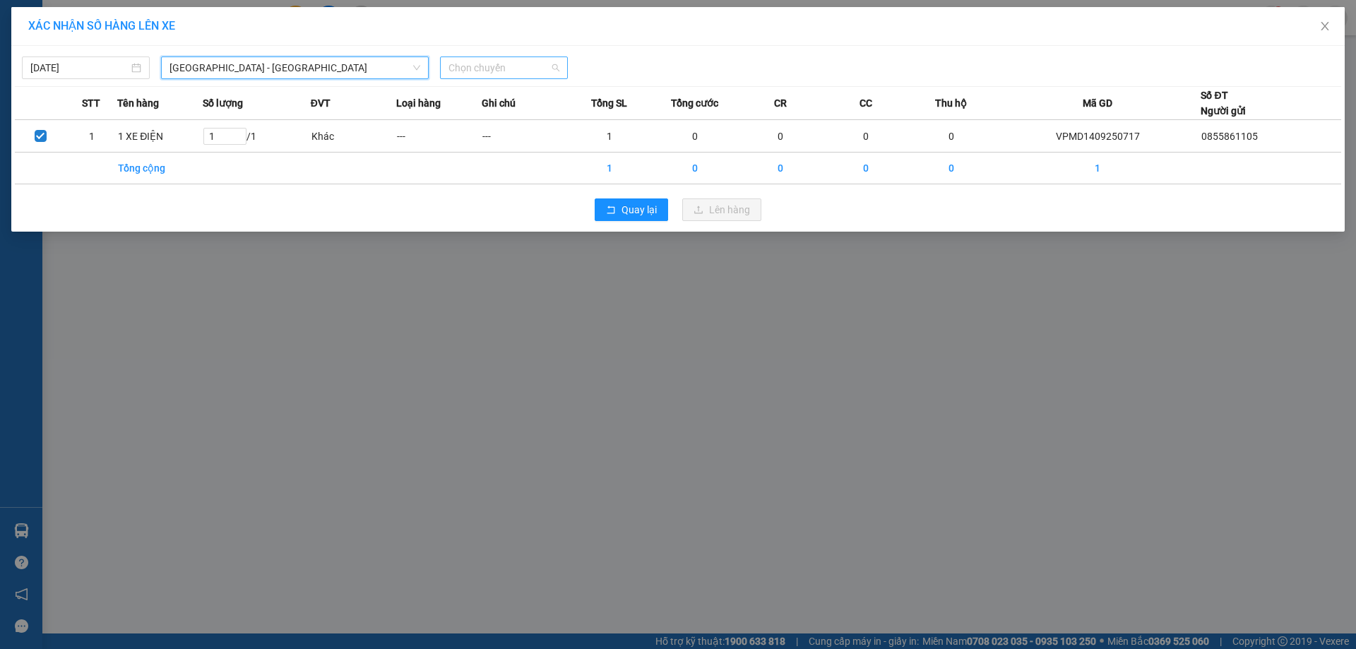
click at [540, 62] on span "Chọn chuyến" at bounding box center [504, 67] width 111 height 21
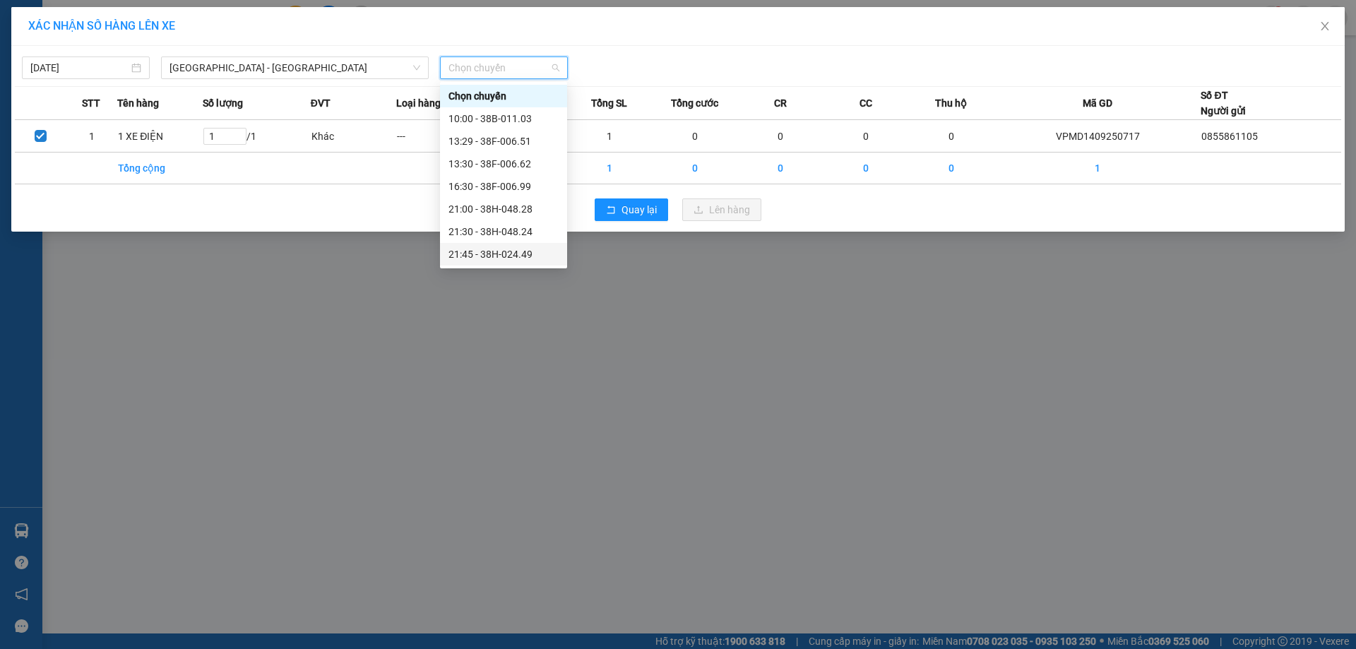
click at [502, 254] on div "21:45 - 38H-024.49" at bounding box center [504, 255] width 110 height 16
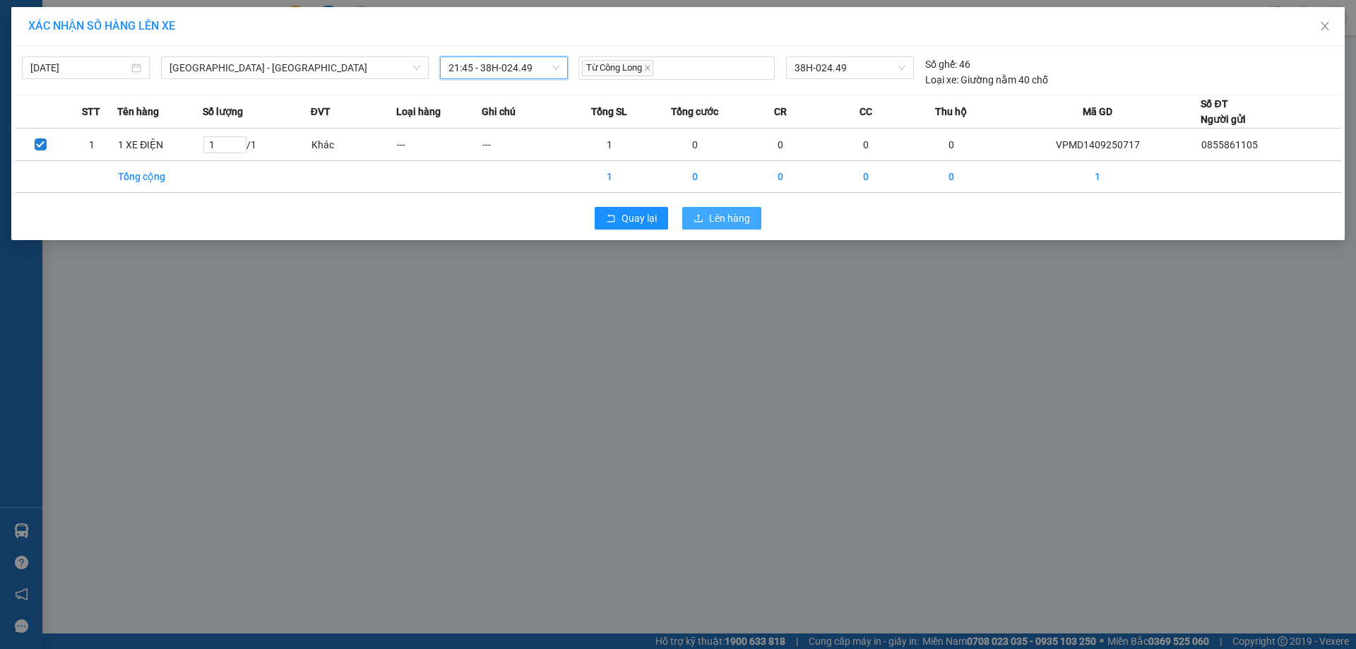
drag, startPoint x: 701, startPoint y: 216, endPoint x: 719, endPoint y: 223, distance: 19.7
click at [701, 215] on icon "upload" at bounding box center [699, 218] width 10 height 10
